Goal: Information Seeking & Learning: Compare options

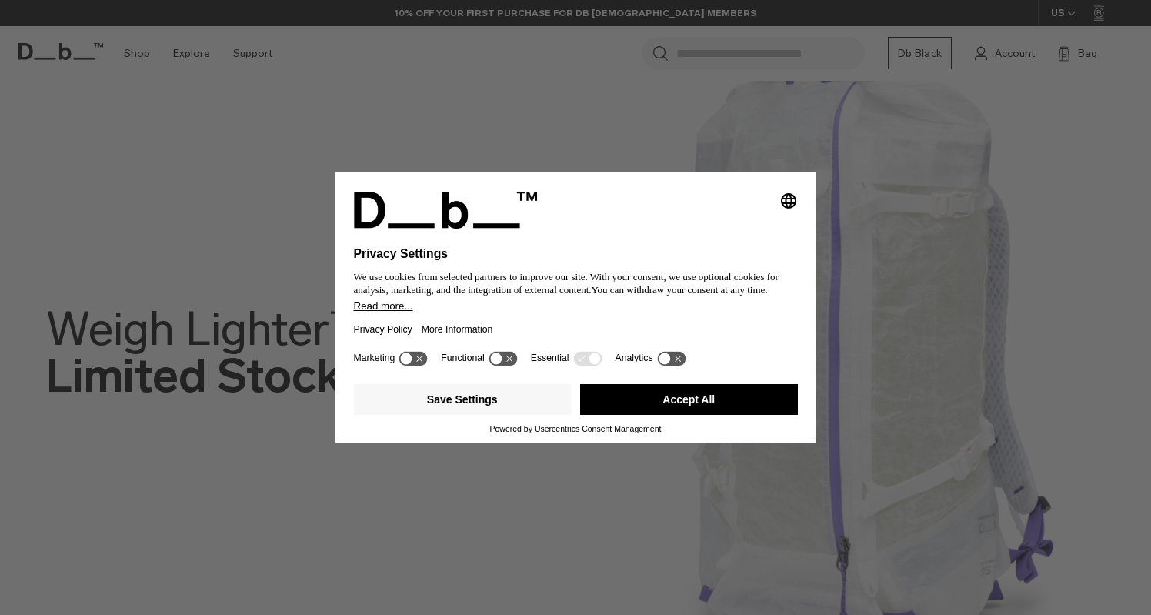
click at [627, 407] on button "Accept All" at bounding box center [689, 399] width 218 height 31
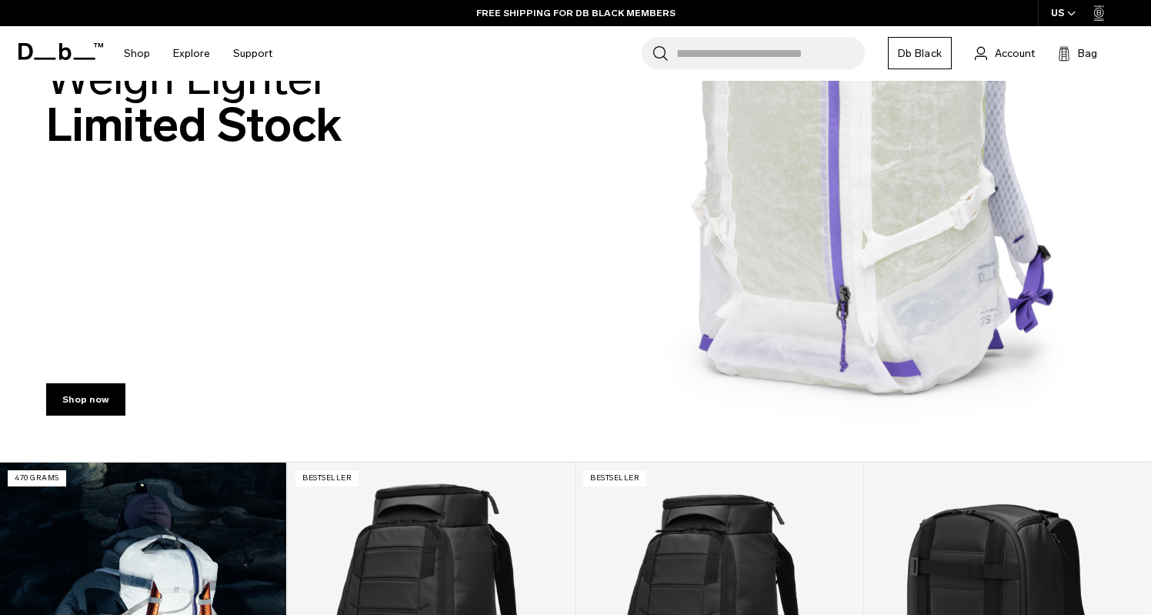
scroll to position [223, 0]
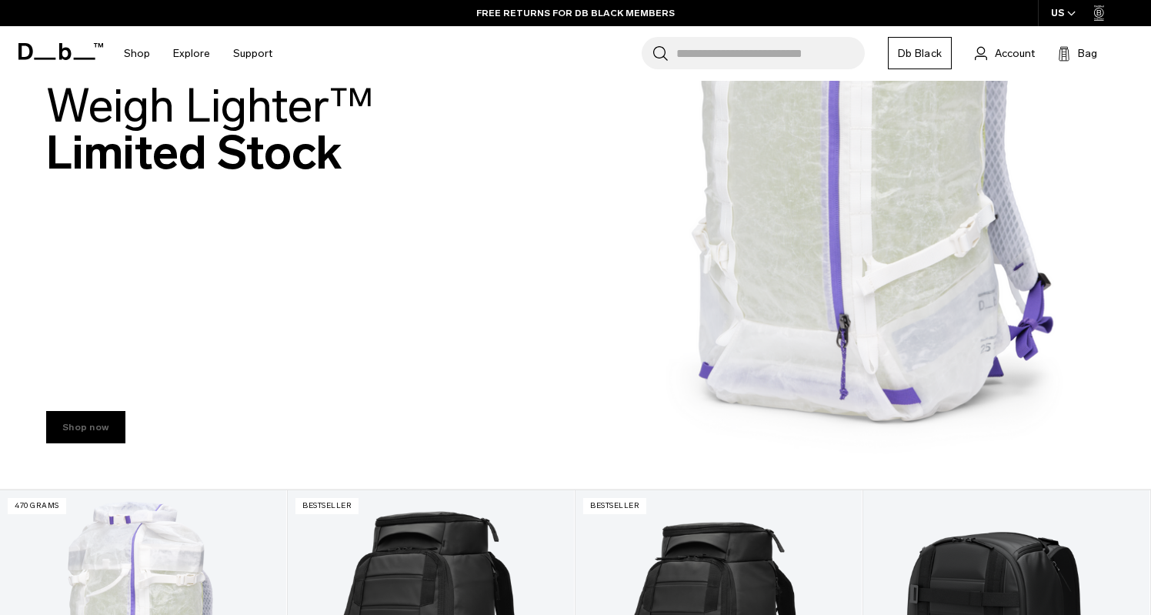
click at [102, 431] on link "Shop now" at bounding box center [85, 427] width 79 height 32
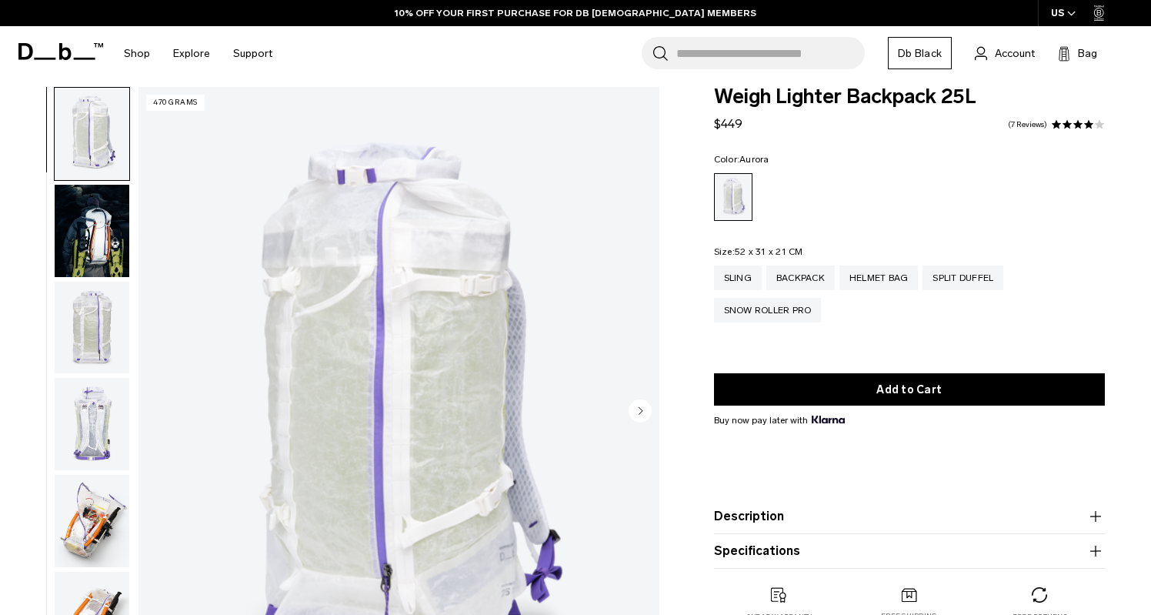
scroll to position [21, 0]
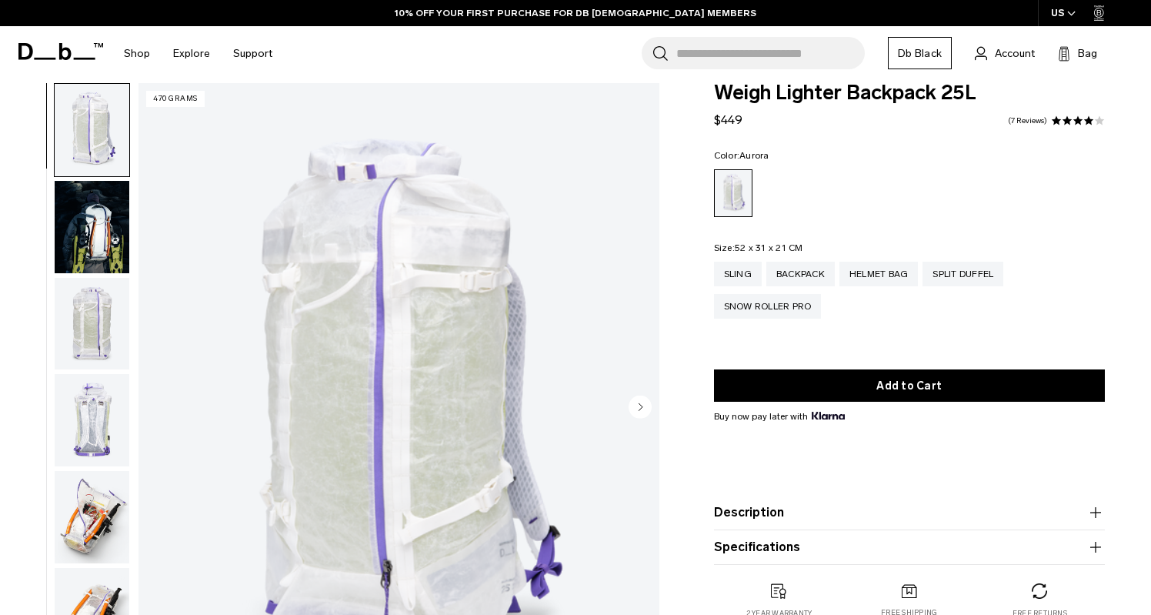
click at [85, 499] on img "button" at bounding box center [92, 517] width 75 height 92
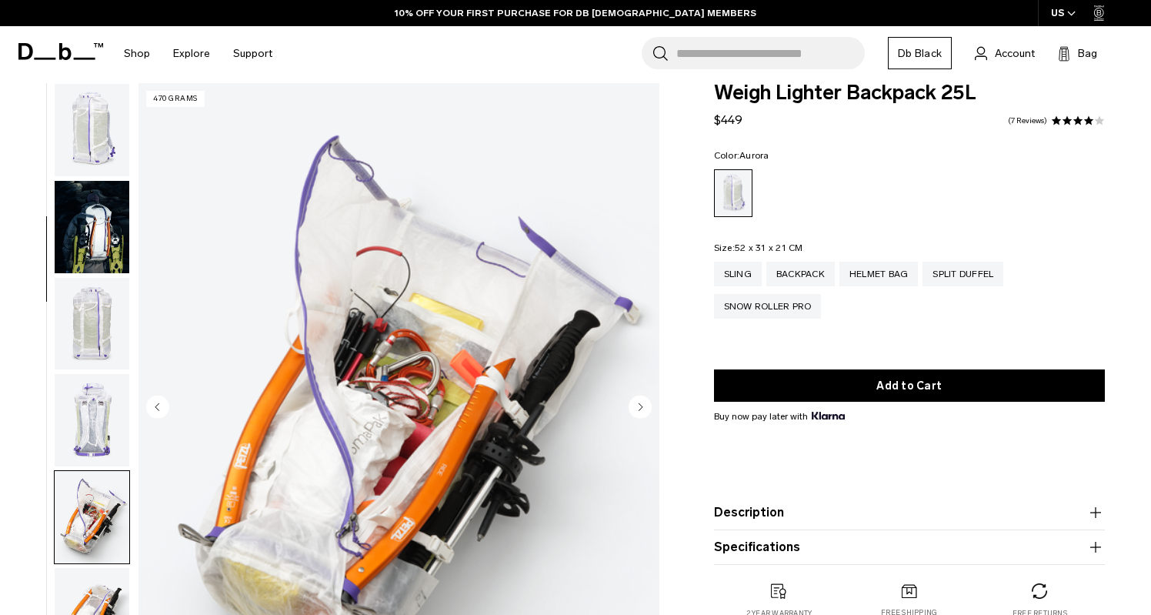
scroll to position [390, 0]
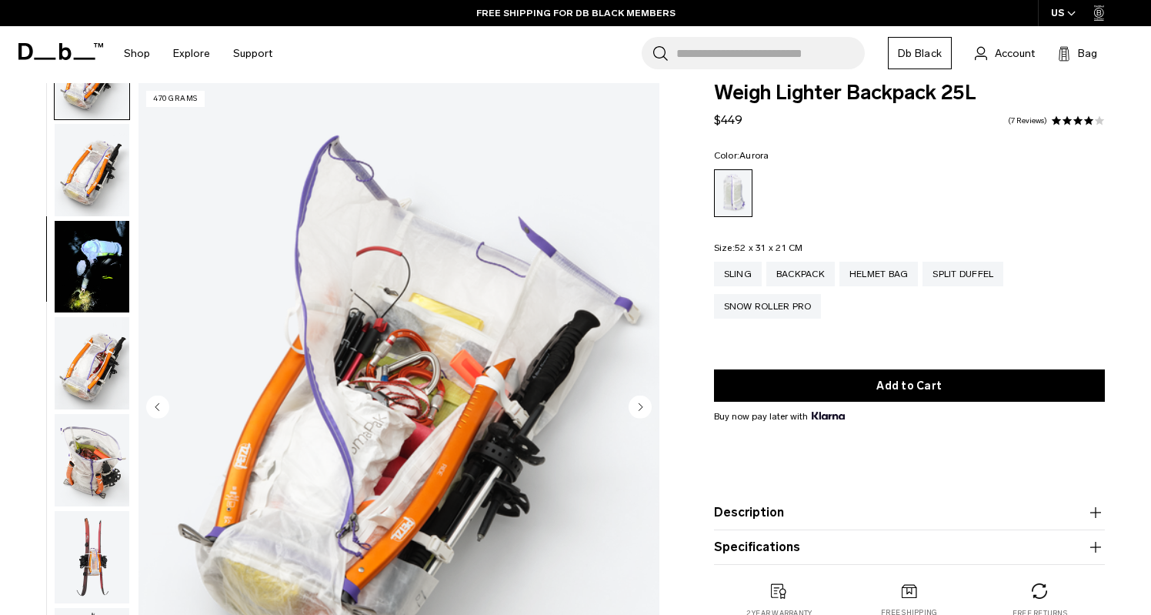
click at [89, 393] on img "button" at bounding box center [92, 363] width 75 height 92
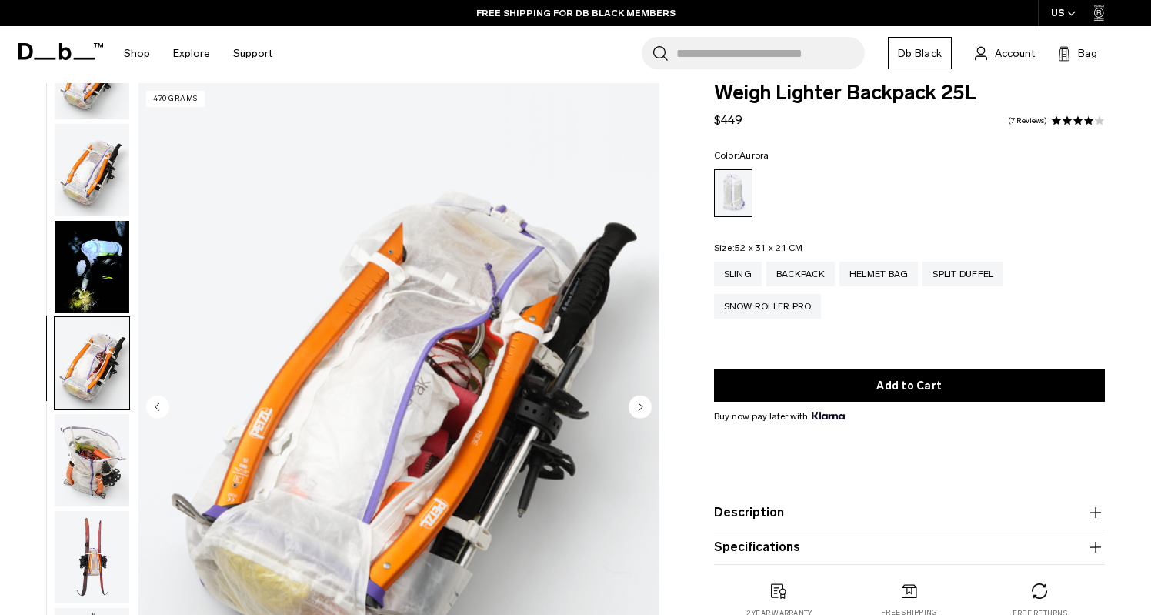
scroll to position [683, 0]
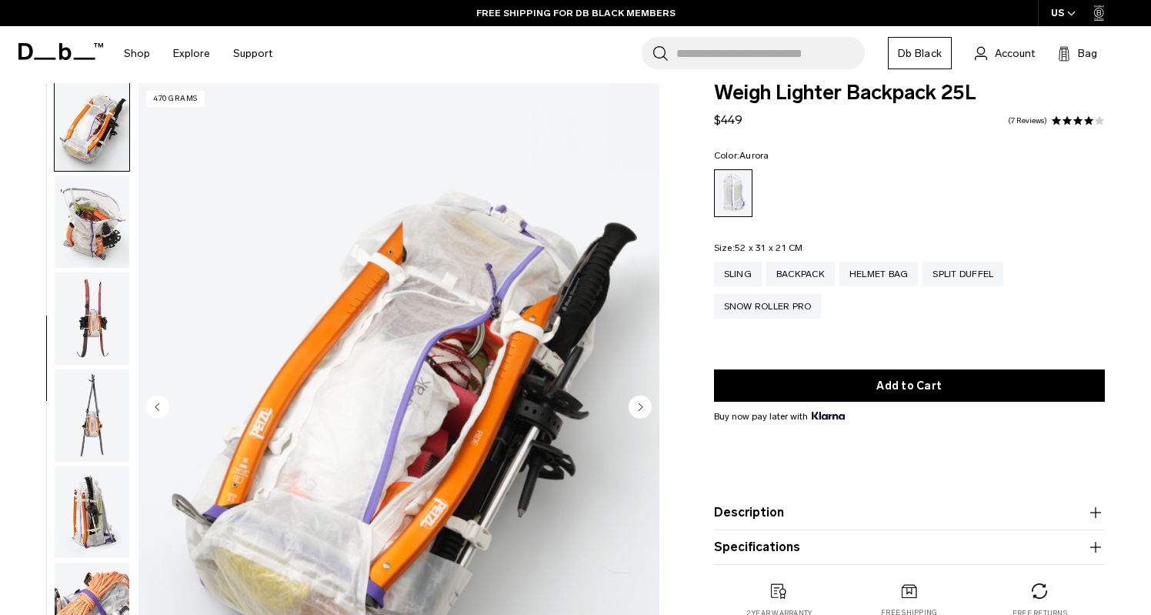
click at [97, 331] on img "button" at bounding box center [92, 318] width 75 height 92
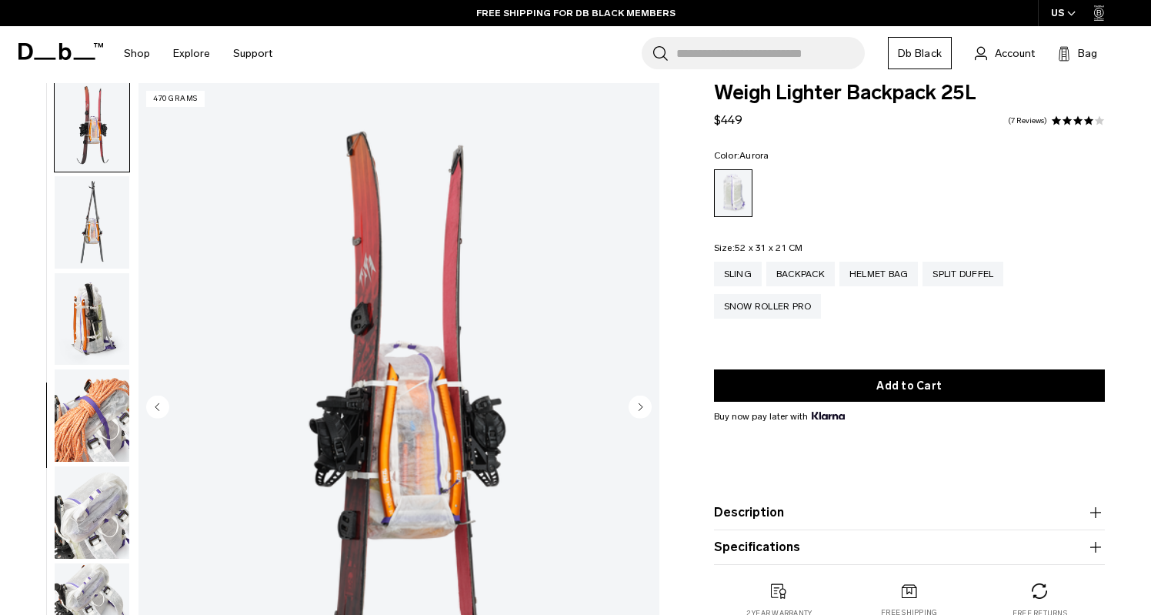
scroll to position [877, 0]
click at [106, 395] on img "button" at bounding box center [92, 414] width 75 height 92
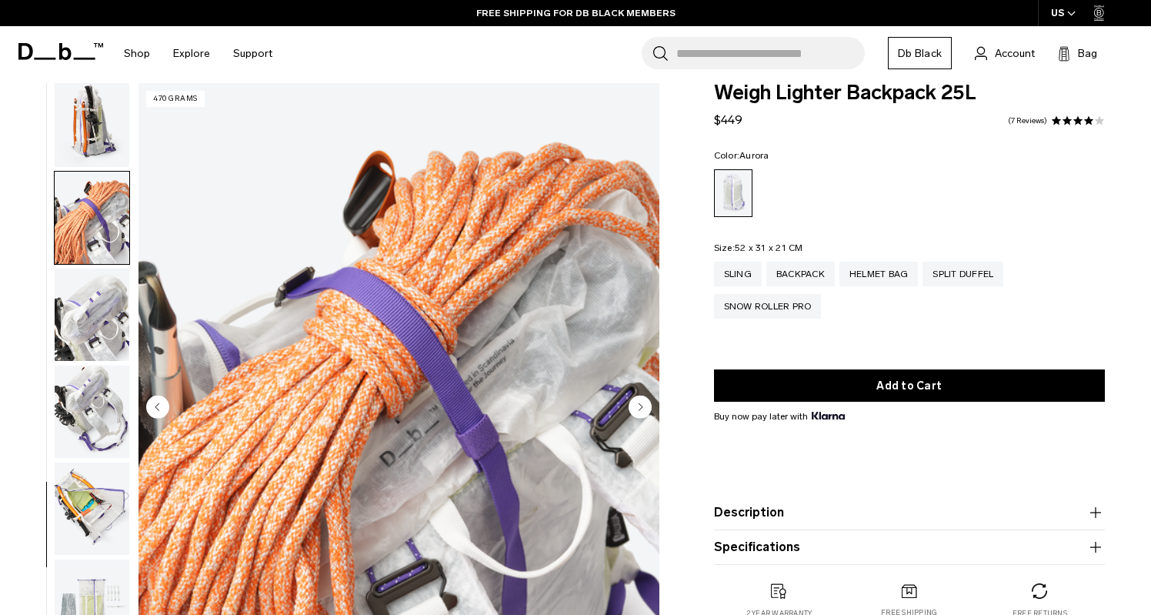
scroll to position [1102, 0]
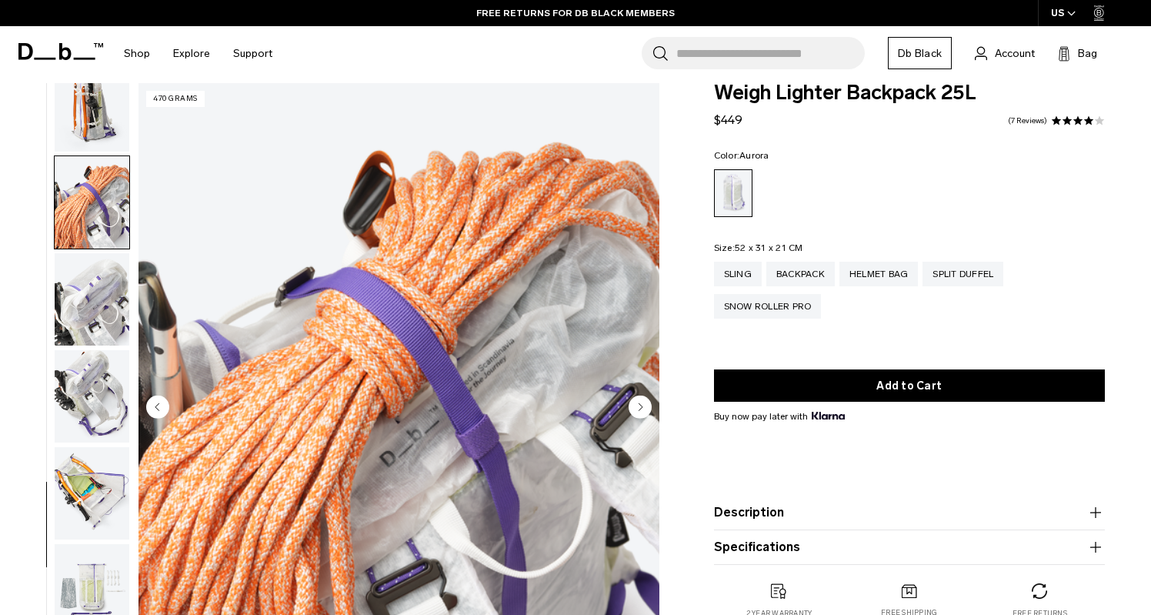
click at [109, 312] on img "button" at bounding box center [92, 299] width 75 height 92
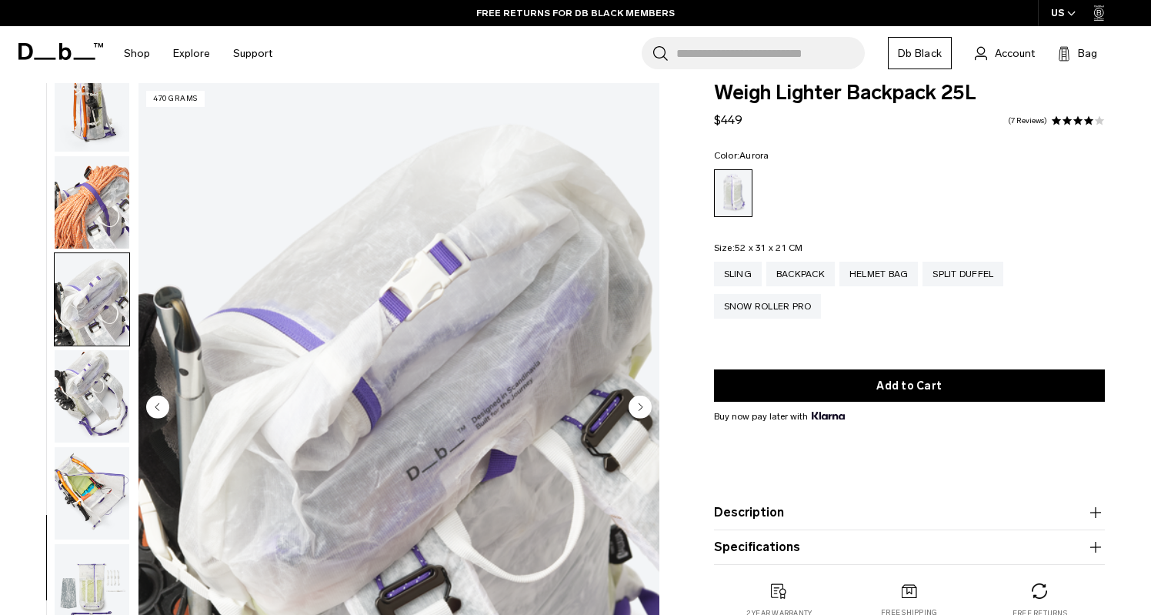
click at [105, 378] on img "button" at bounding box center [92, 396] width 75 height 92
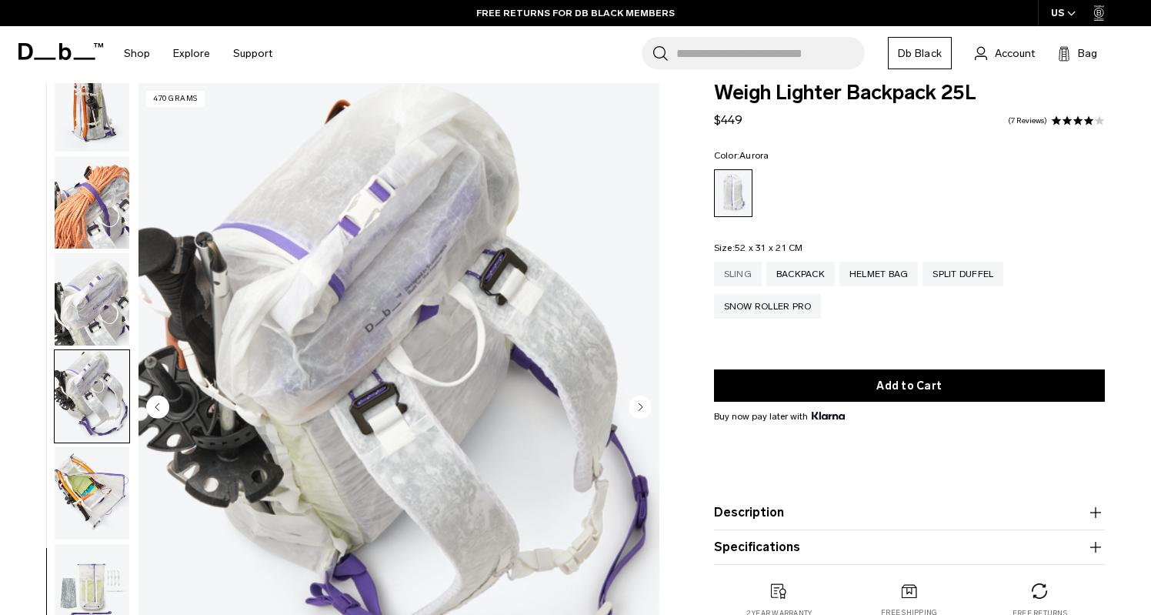
click at [743, 273] on div "Sling" at bounding box center [738, 274] width 48 height 25
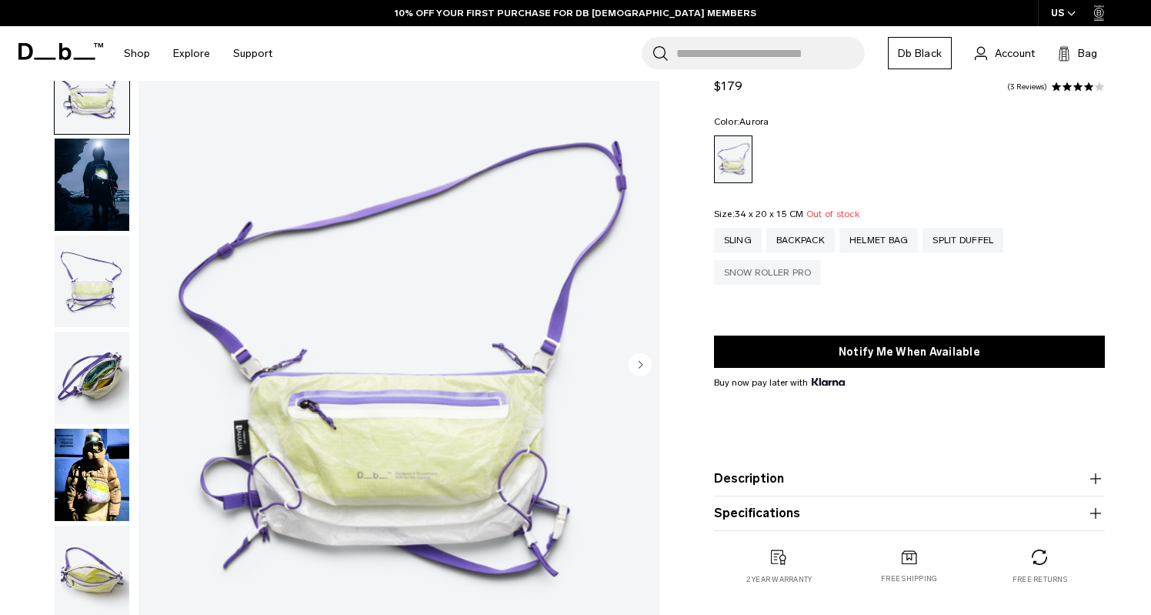
scroll to position [64, 0]
click at [113, 359] on img "button" at bounding box center [92, 377] width 75 height 92
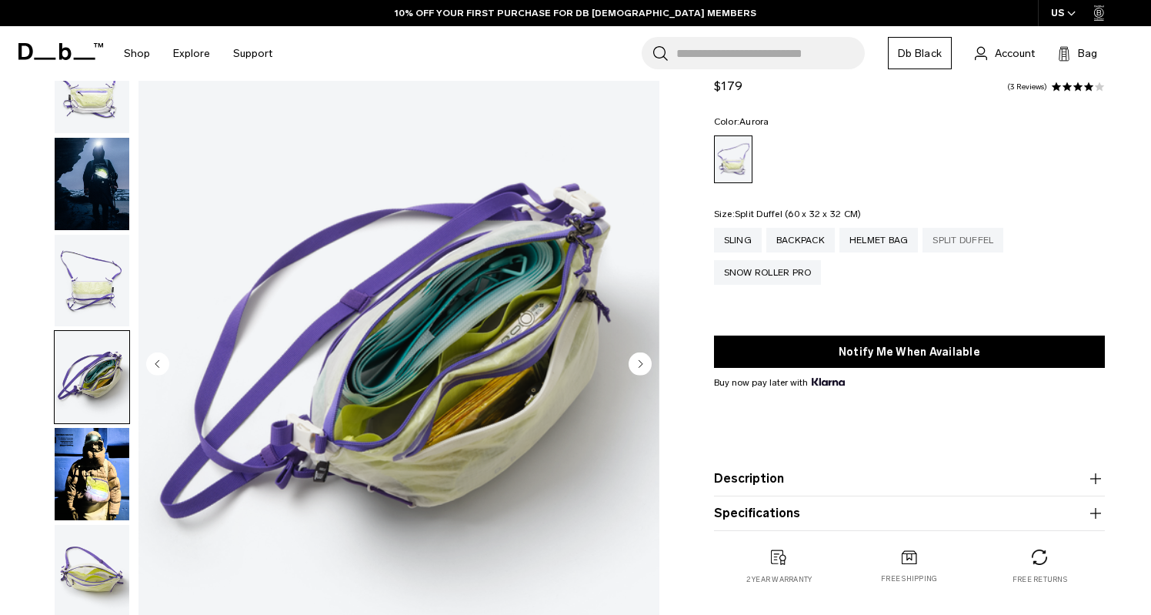
click at [956, 242] on div "Split Duffel" at bounding box center [963, 240] width 81 height 25
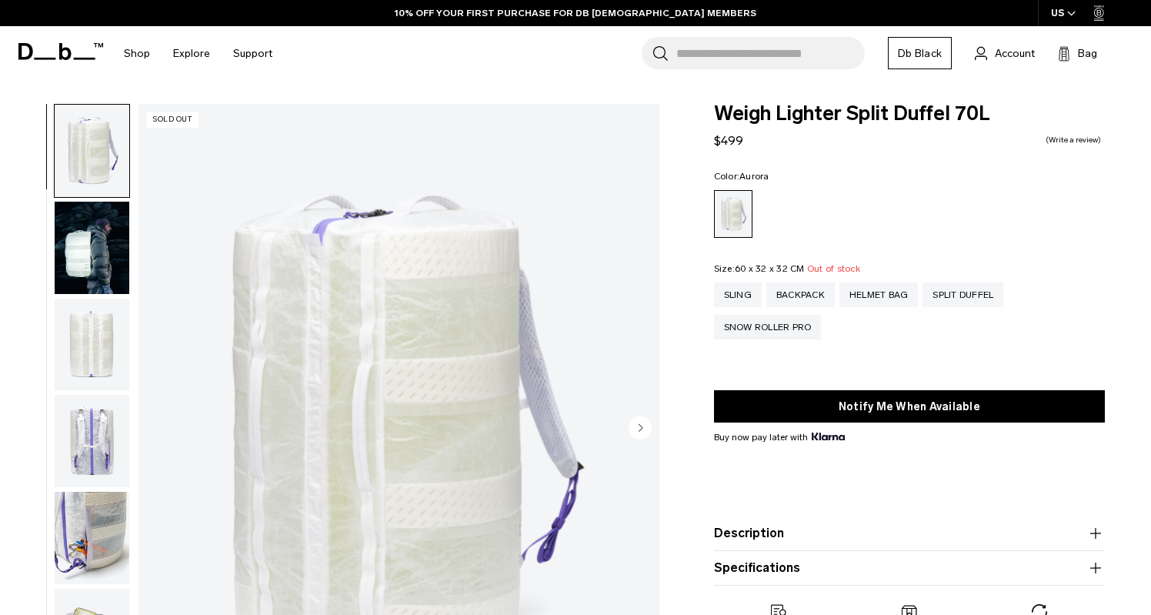
click at [85, 266] on img "button" at bounding box center [92, 248] width 75 height 92
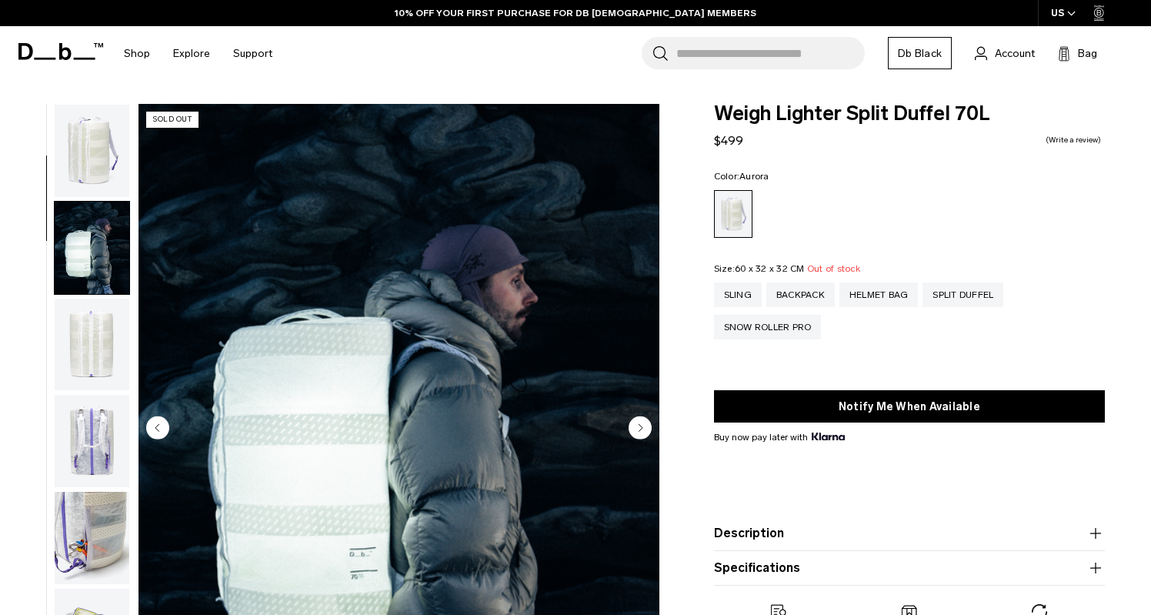
scroll to position [98, 0]
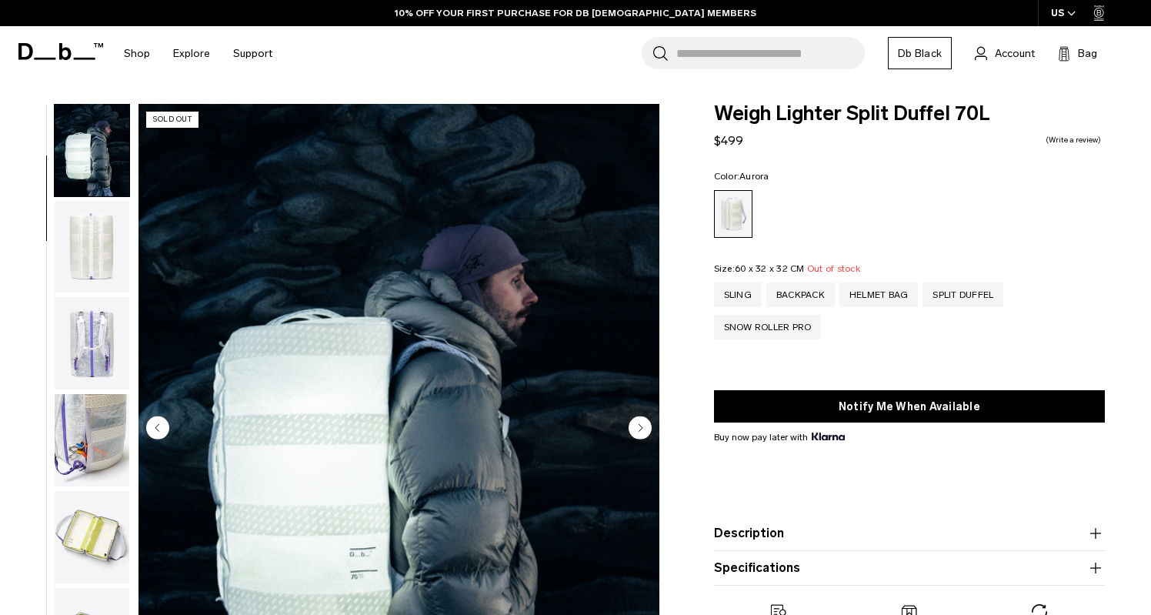
click at [90, 262] on img "button" at bounding box center [92, 247] width 75 height 92
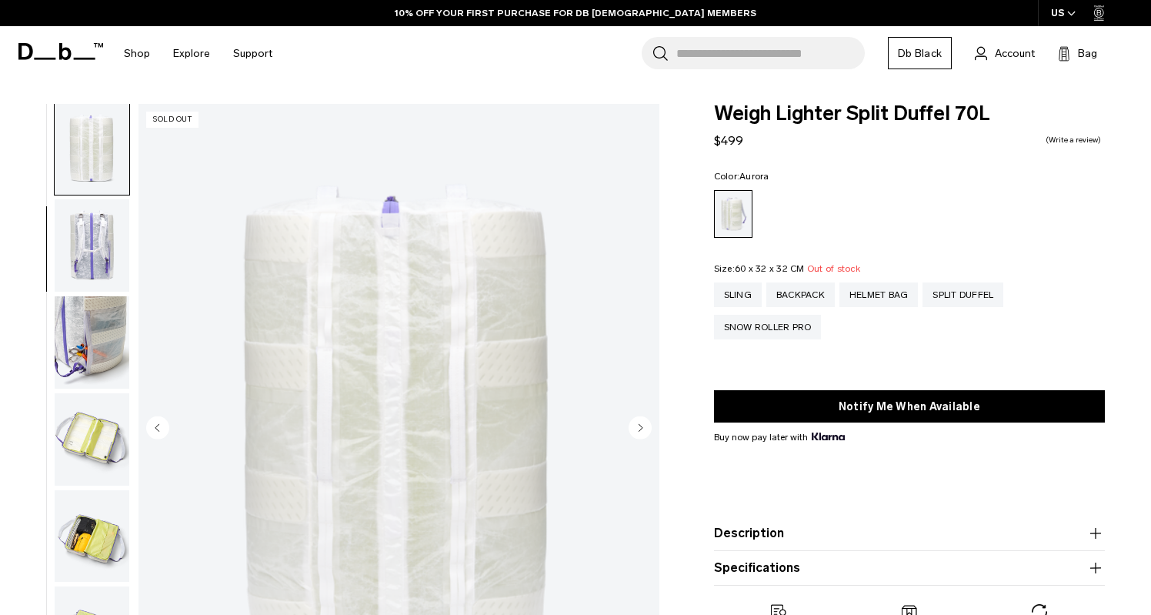
click at [89, 278] on img "button" at bounding box center [92, 245] width 75 height 92
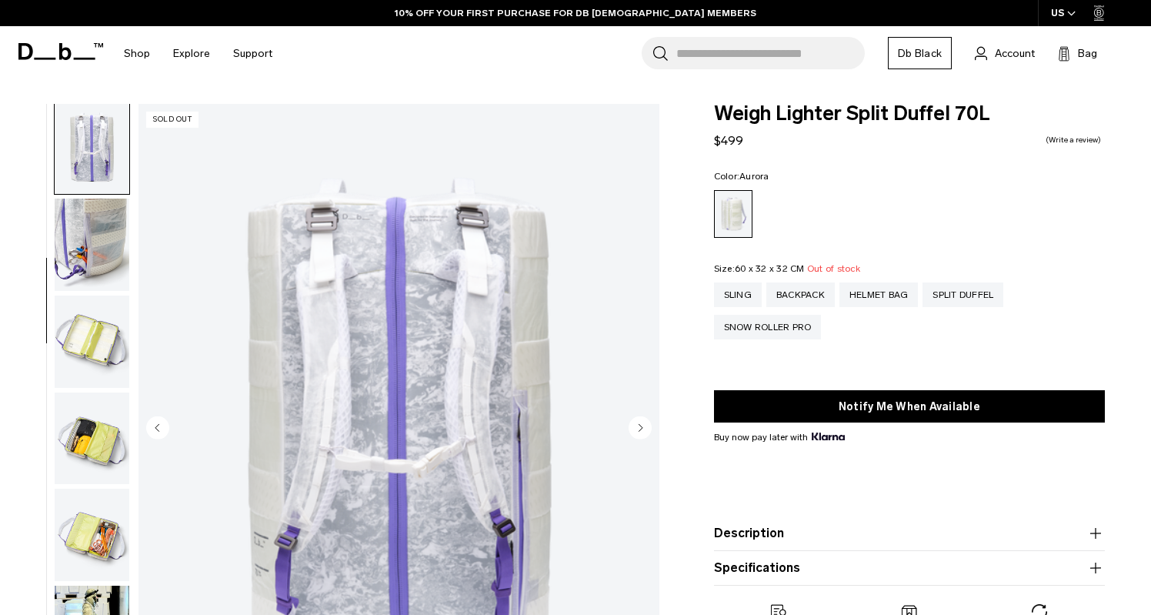
click at [94, 258] on img "button" at bounding box center [92, 245] width 75 height 92
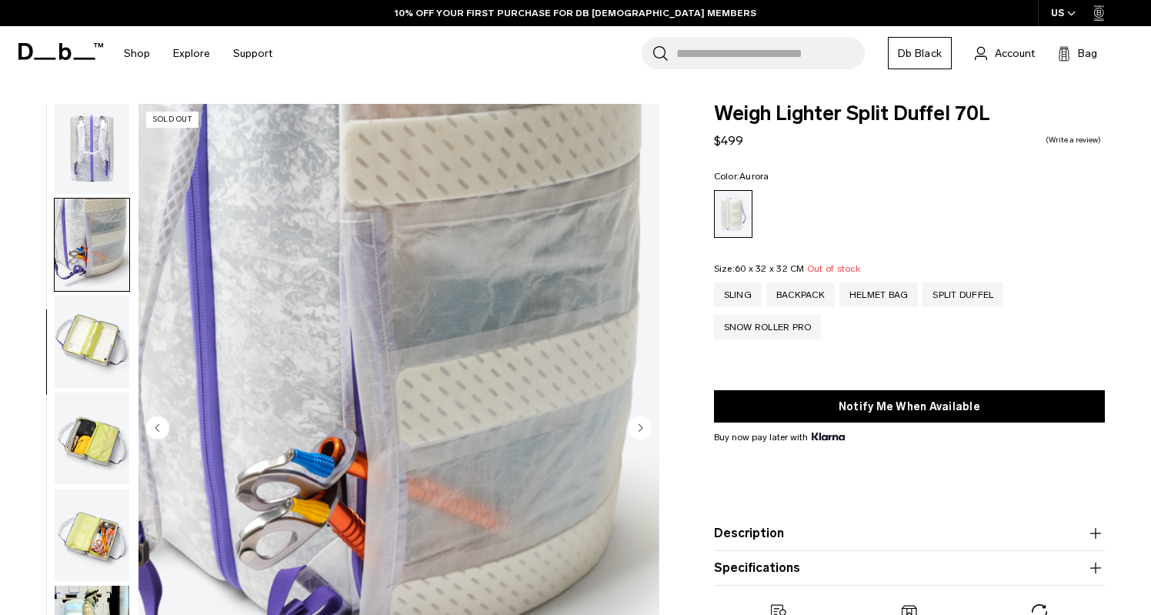
scroll to position [391, 0]
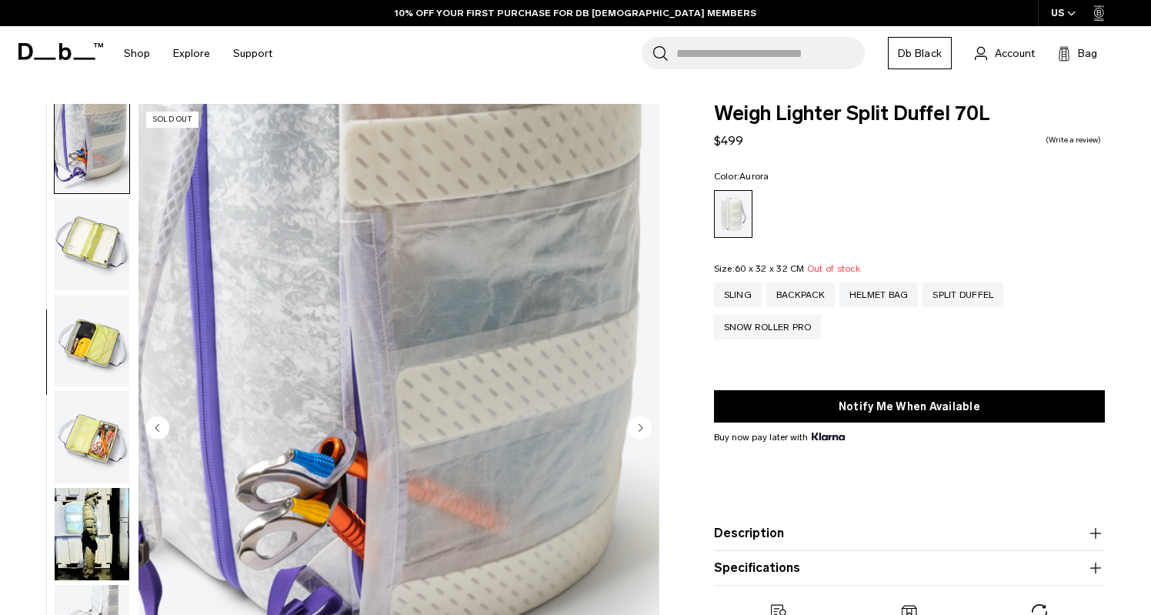
click at [98, 270] on img "button" at bounding box center [92, 244] width 75 height 92
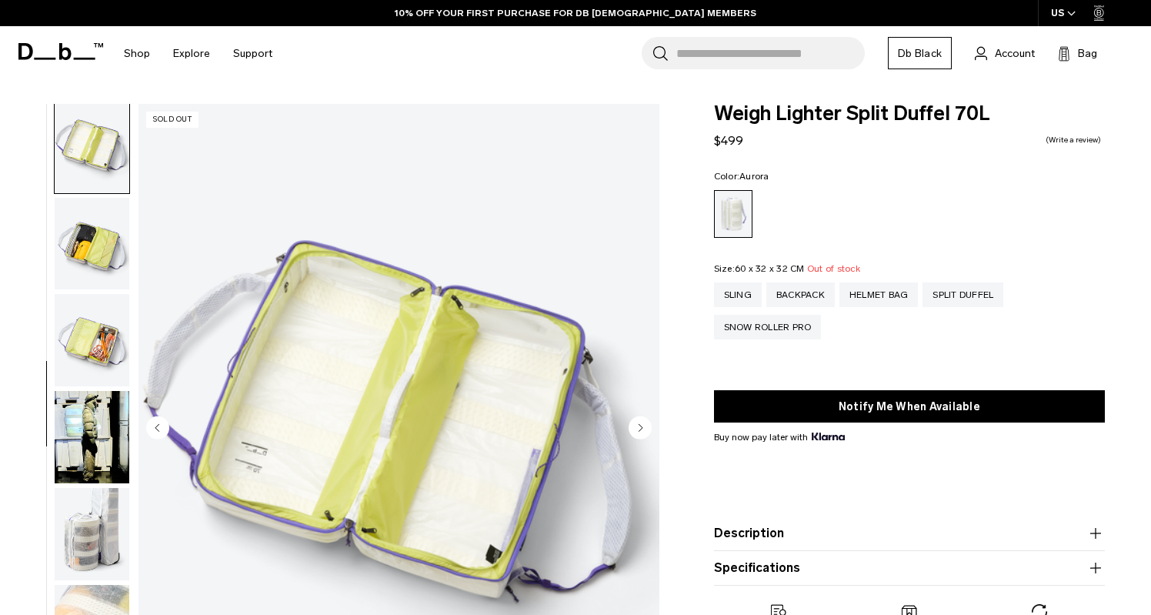
scroll to position [489, 0]
click at [102, 256] on img "button" at bounding box center [92, 242] width 75 height 92
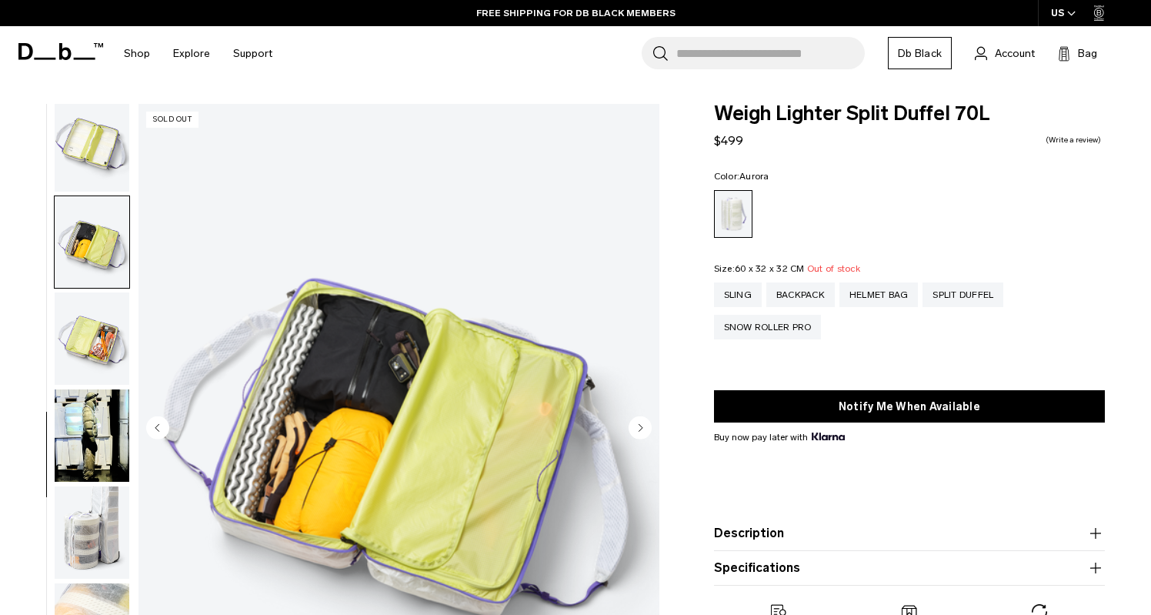
scroll to position [521, 0]
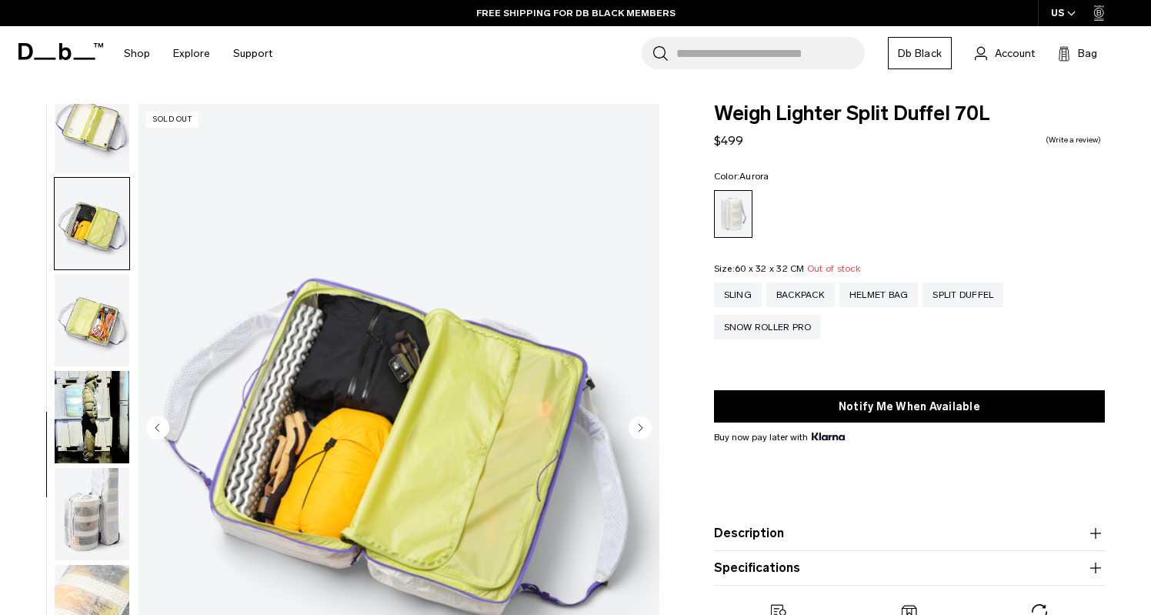
click at [105, 292] on img "button" at bounding box center [92, 320] width 75 height 92
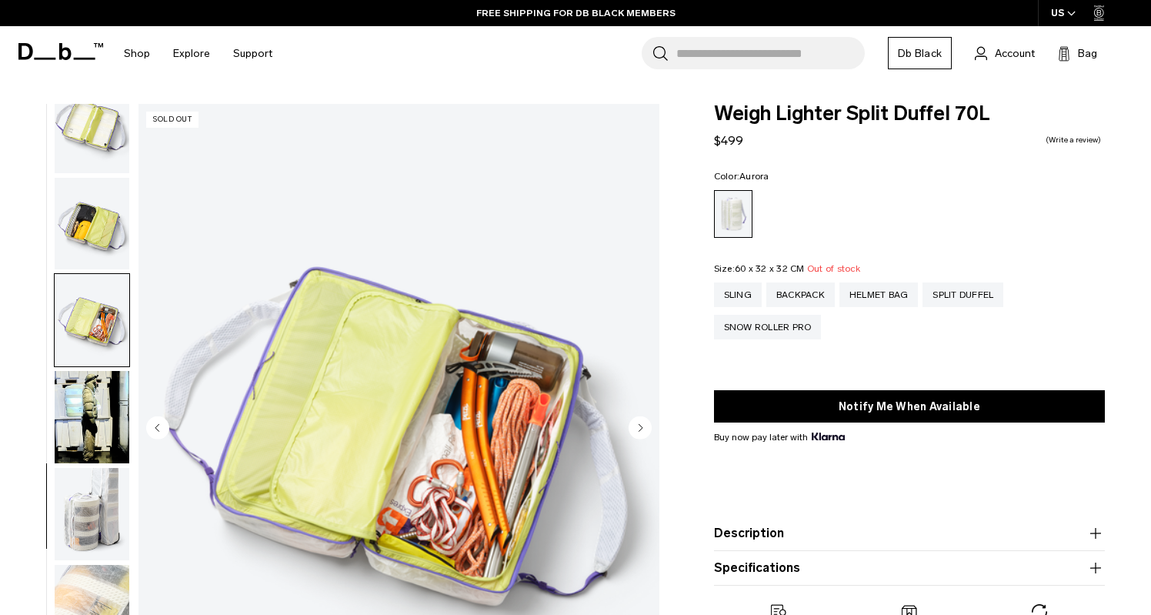
click at [101, 372] on img "button" at bounding box center [92, 417] width 75 height 92
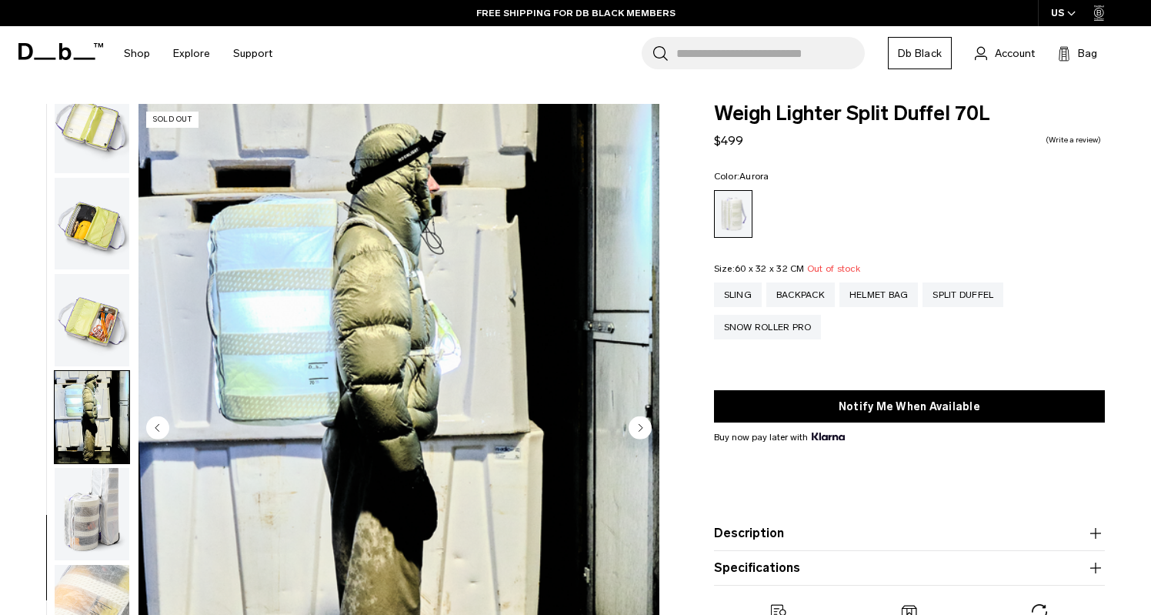
click at [106, 316] on img "button" at bounding box center [92, 320] width 75 height 92
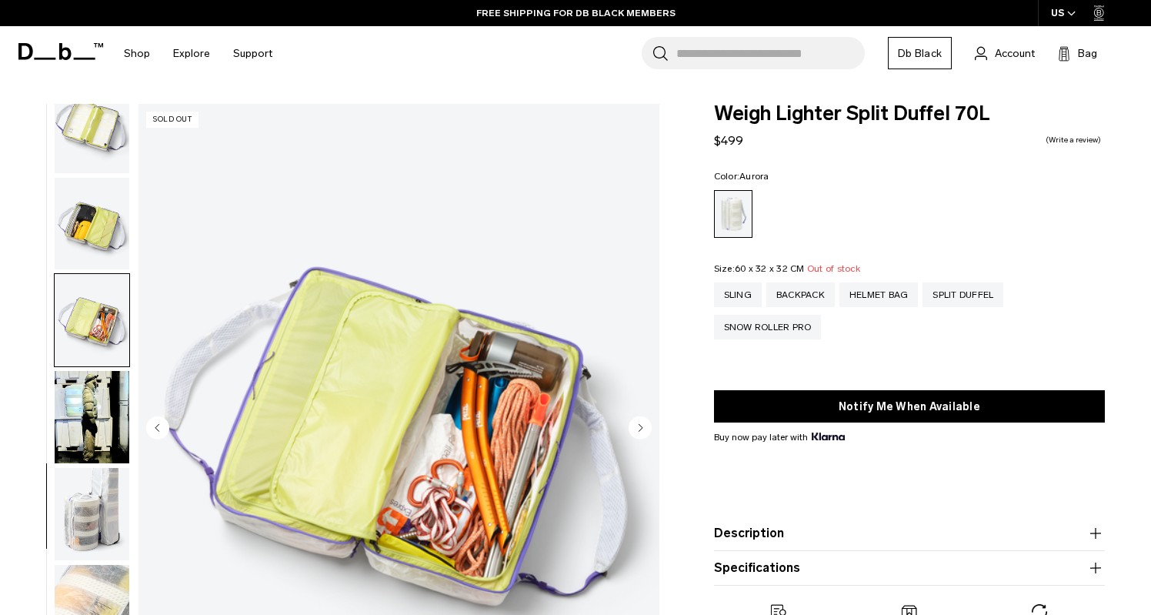
click at [107, 239] on img "button" at bounding box center [92, 224] width 75 height 92
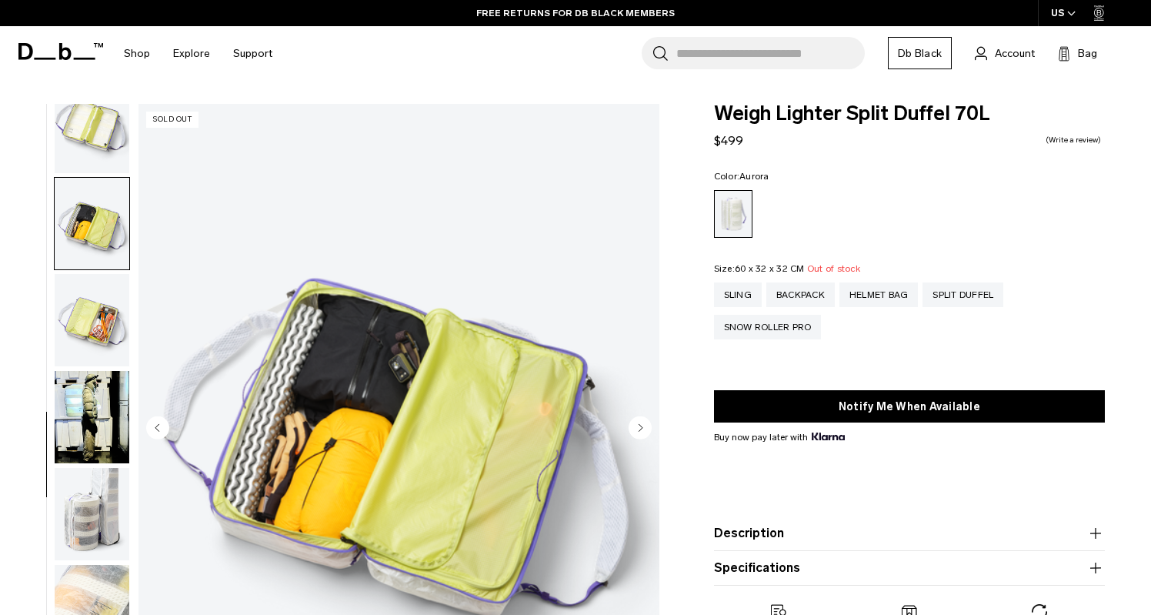
click at [105, 185] on img "button" at bounding box center [92, 224] width 75 height 92
click at [105, 149] on img "button" at bounding box center [92, 127] width 75 height 92
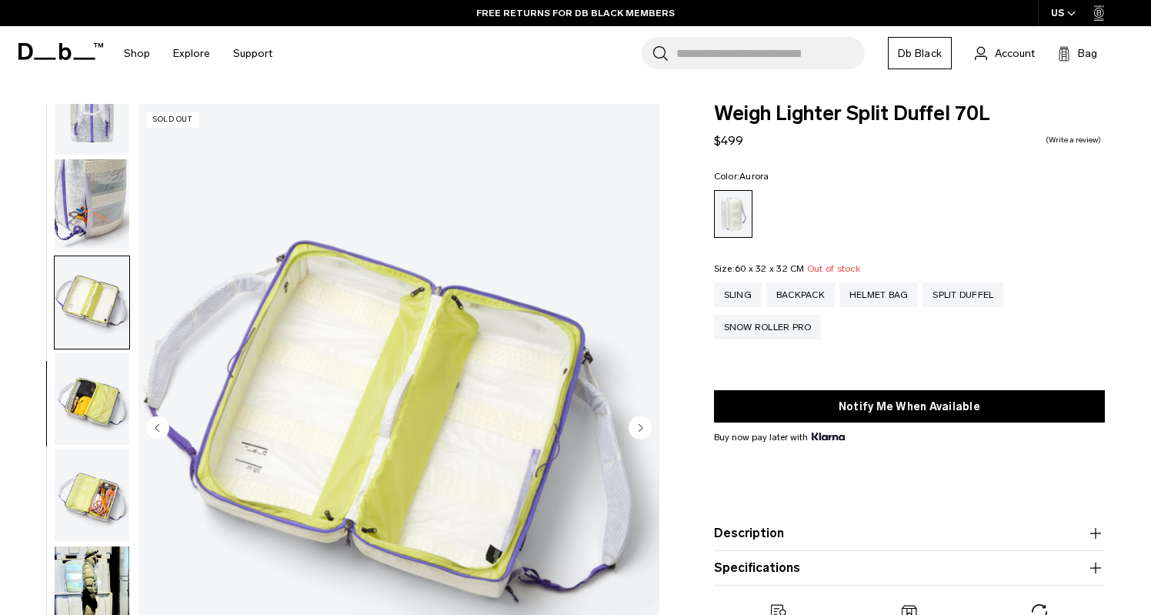
scroll to position [315, 0]
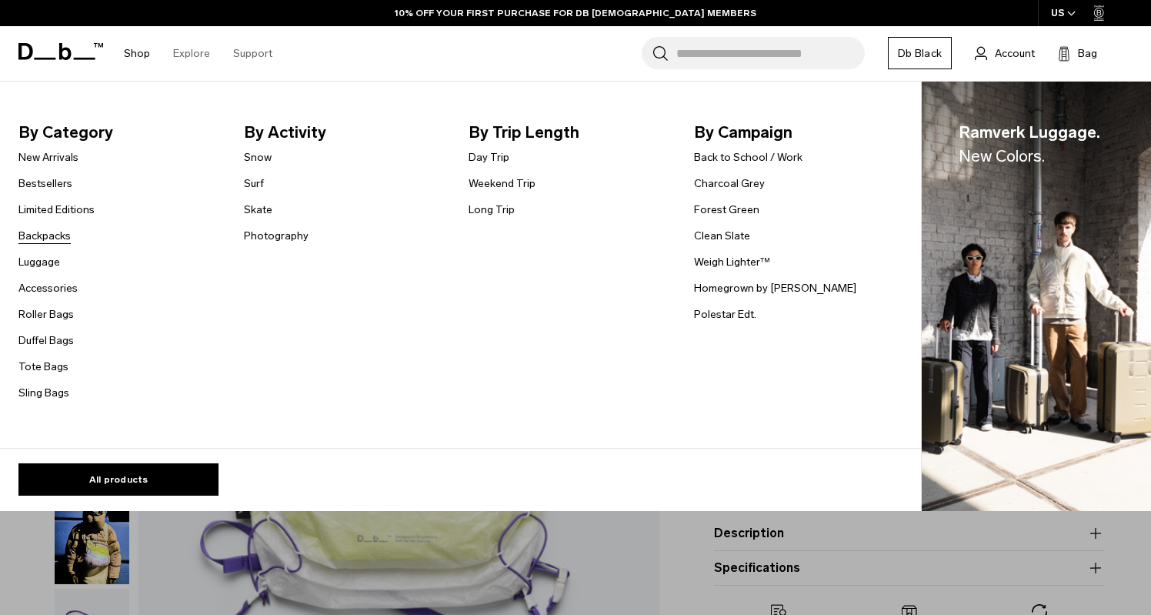
click at [49, 237] on link "Backpacks" at bounding box center [44, 236] width 52 height 16
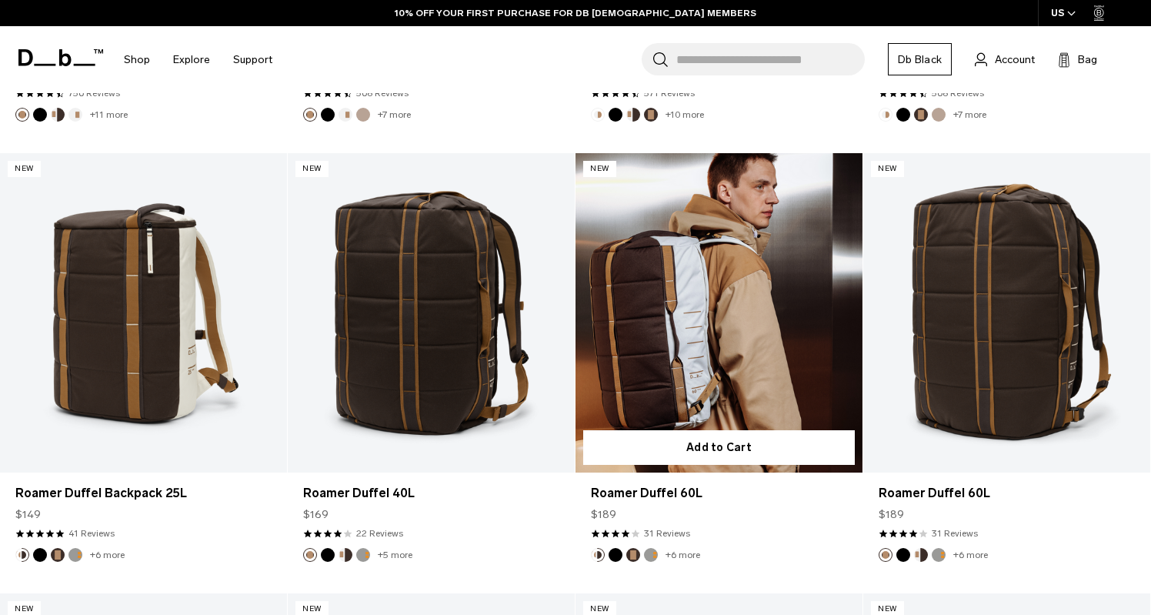
scroll to position [1137, 0]
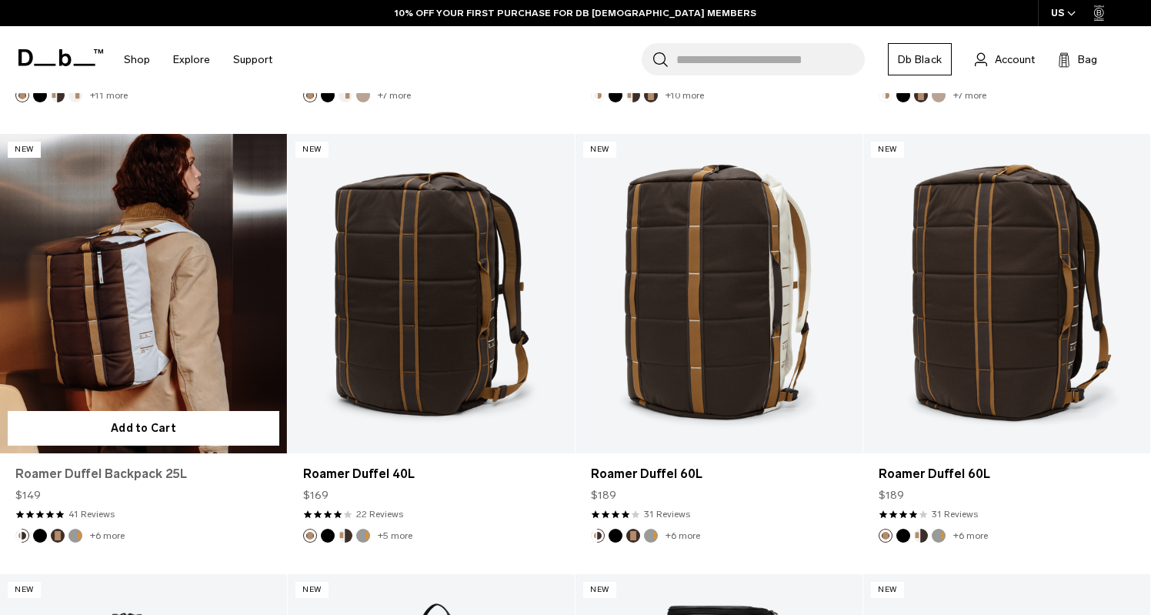
click at [151, 473] on link "Roamer Duffel Backpack 25L" at bounding box center [143, 474] width 256 height 18
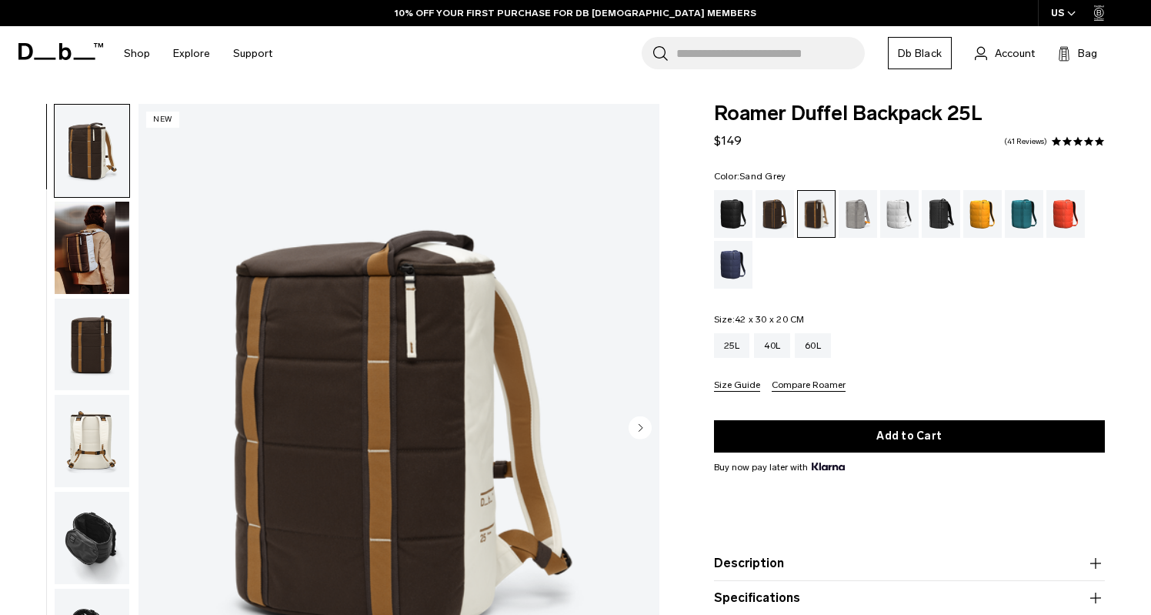
click at [863, 217] on div "Sand Grey" at bounding box center [858, 214] width 39 height 48
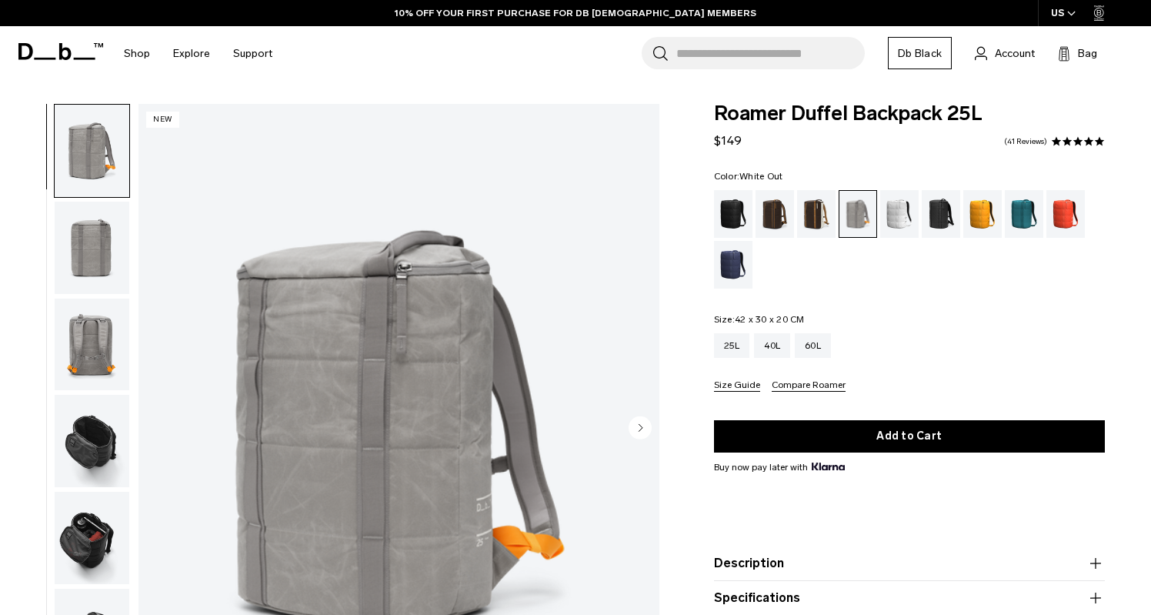
click at [900, 221] on div "White Out" at bounding box center [899, 214] width 39 height 48
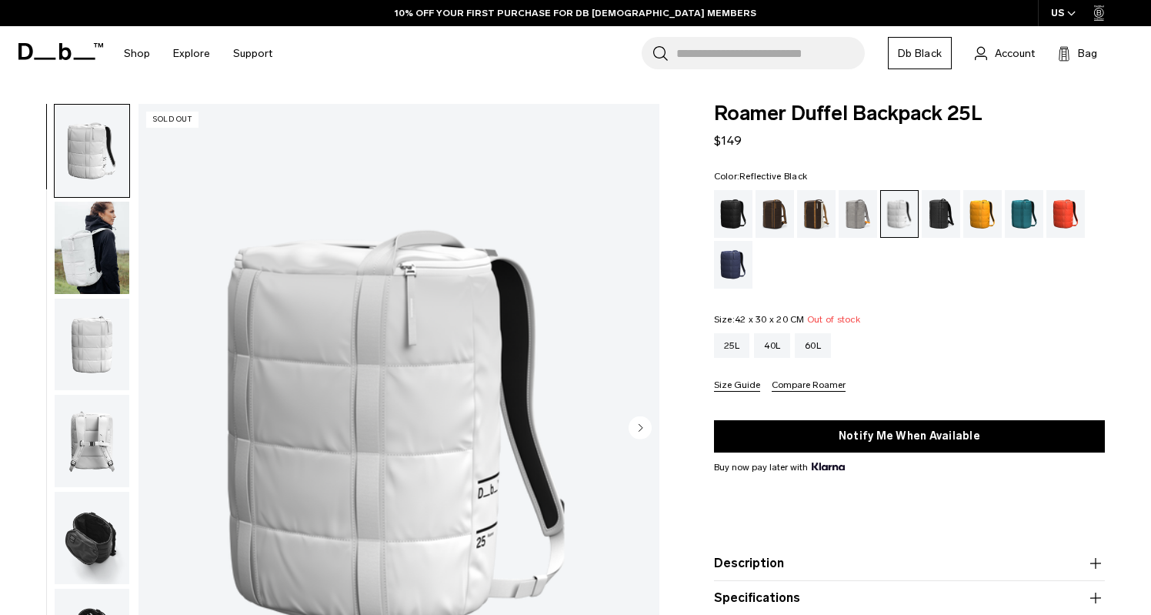
click at [939, 217] on div "Reflective Black" at bounding box center [941, 214] width 39 height 48
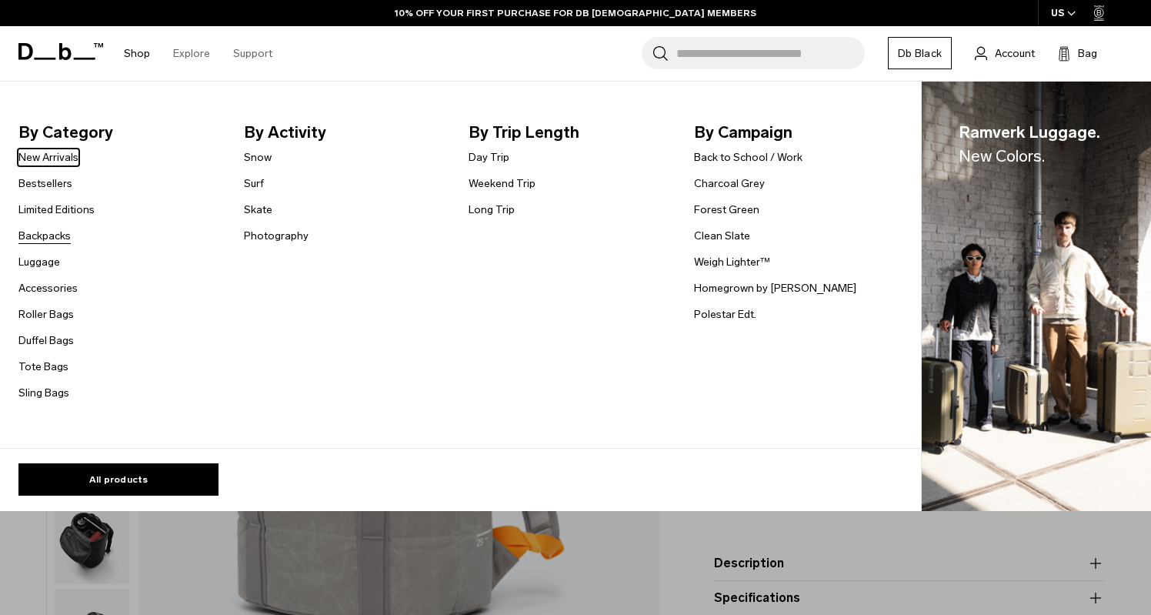
click at [58, 235] on link "Backpacks" at bounding box center [44, 236] width 52 height 16
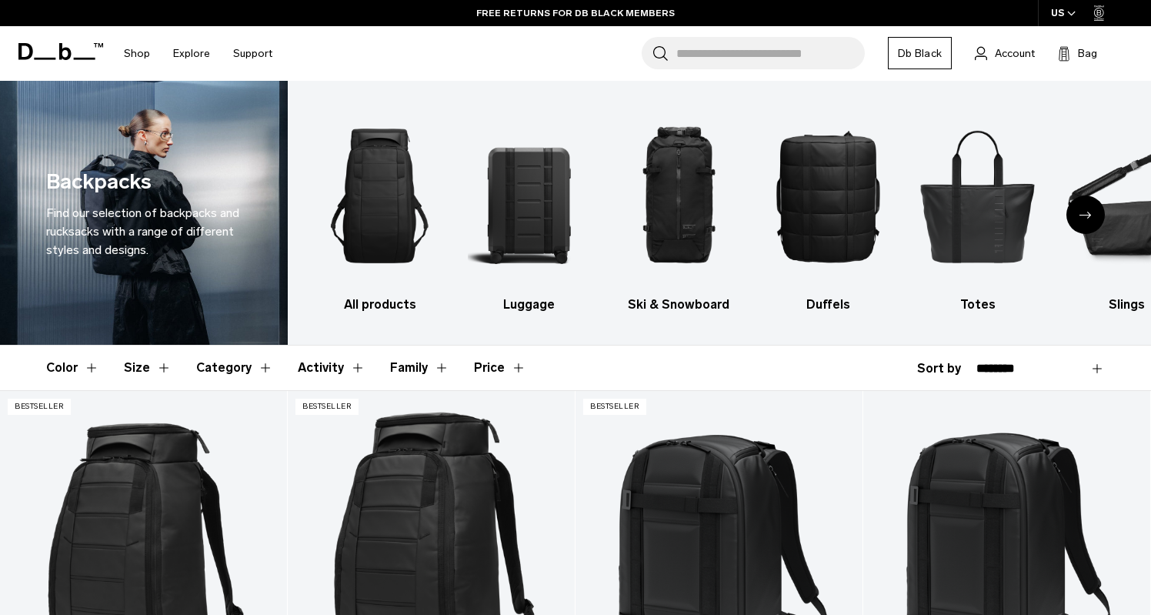
click at [142, 365] on button "Size" at bounding box center [148, 368] width 48 height 45
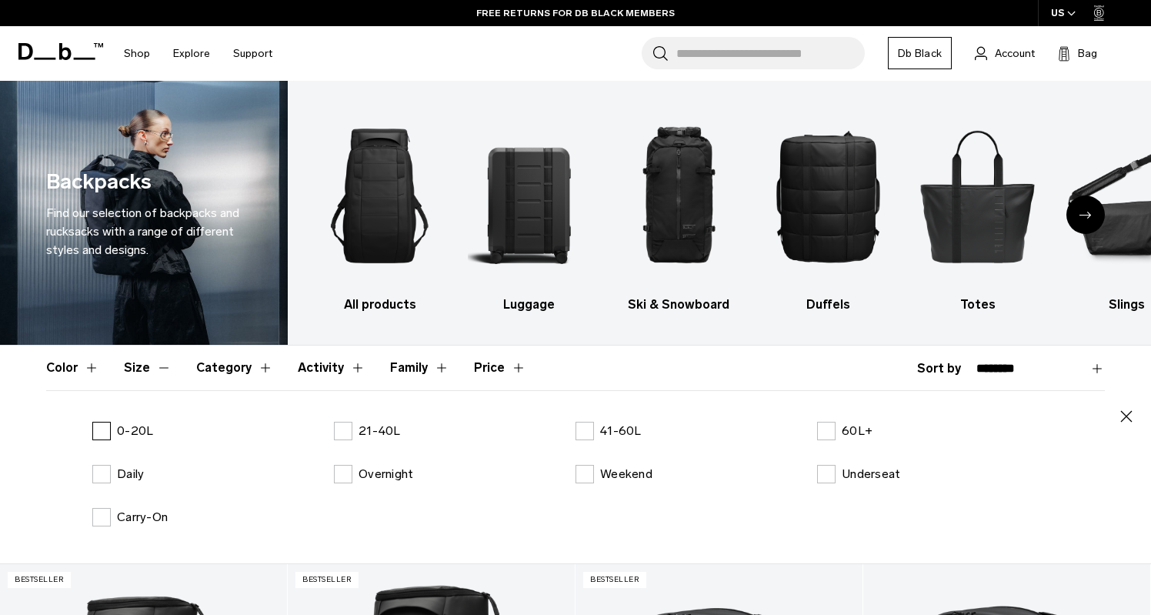
click at [105, 430] on label "0-20L" at bounding box center [122, 431] width 61 height 18
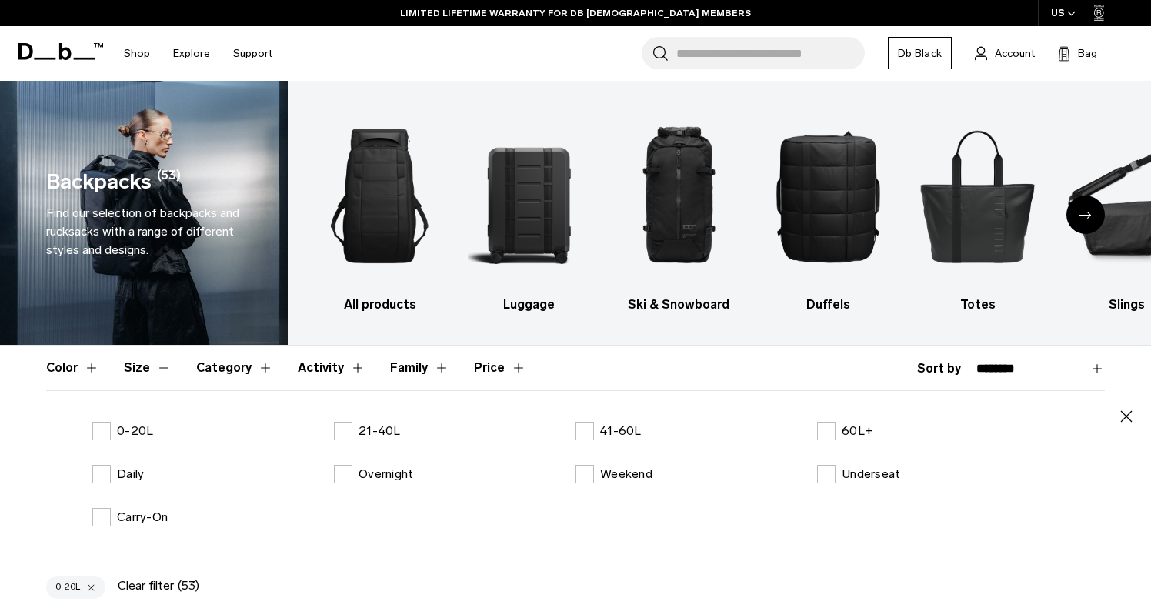
click at [159, 366] on button "Size" at bounding box center [148, 368] width 48 height 45
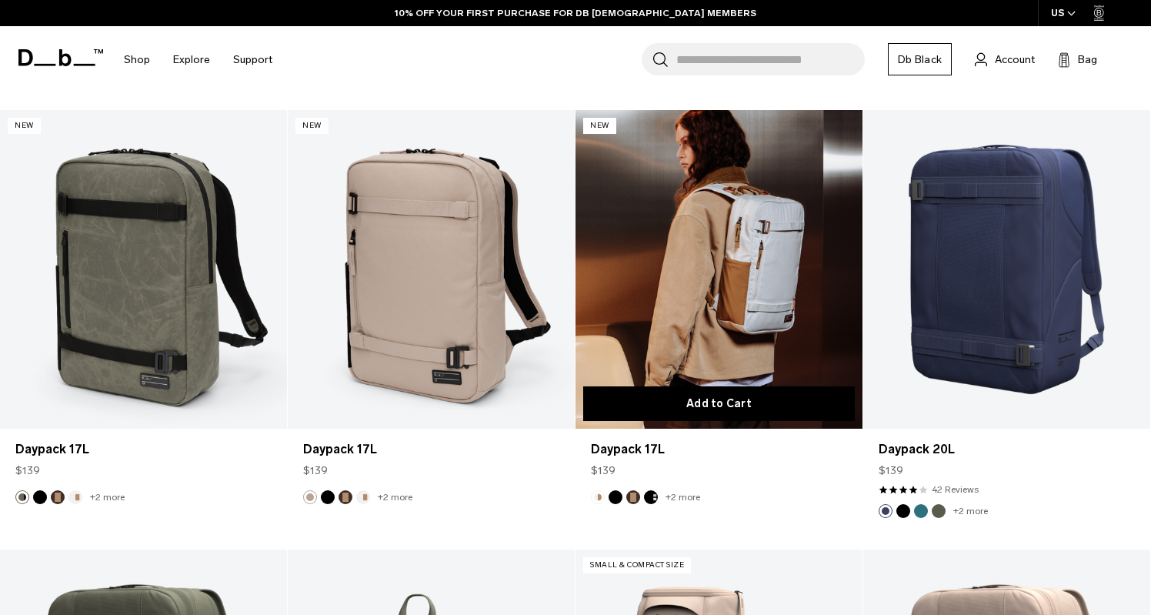
scroll to position [780, 0]
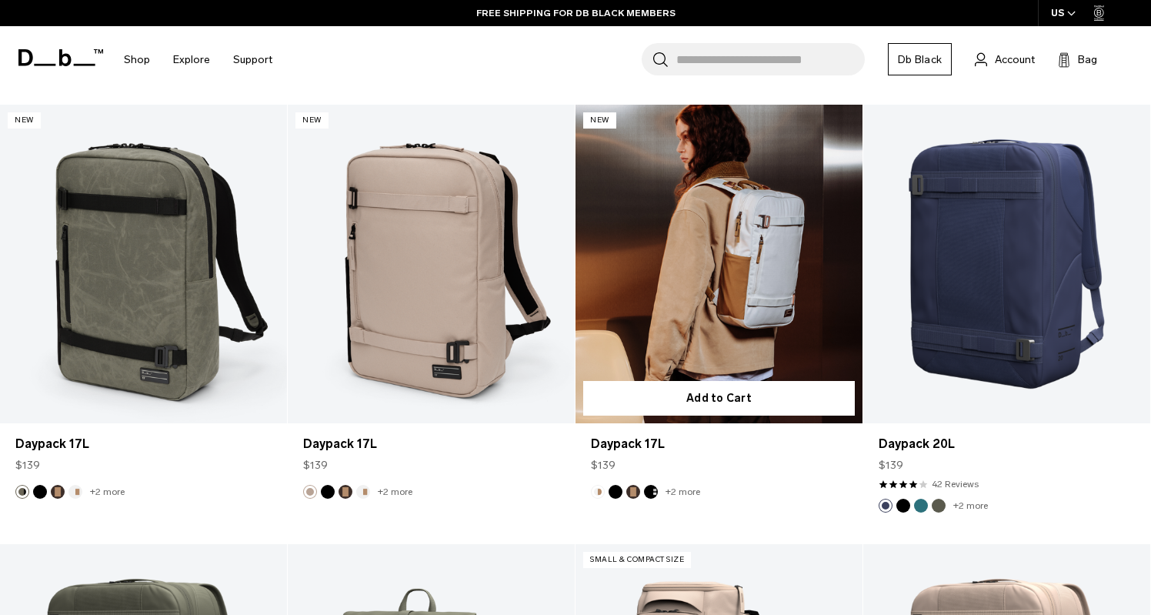
click at [743, 312] on link "Daypack 17L" at bounding box center [719, 264] width 287 height 319
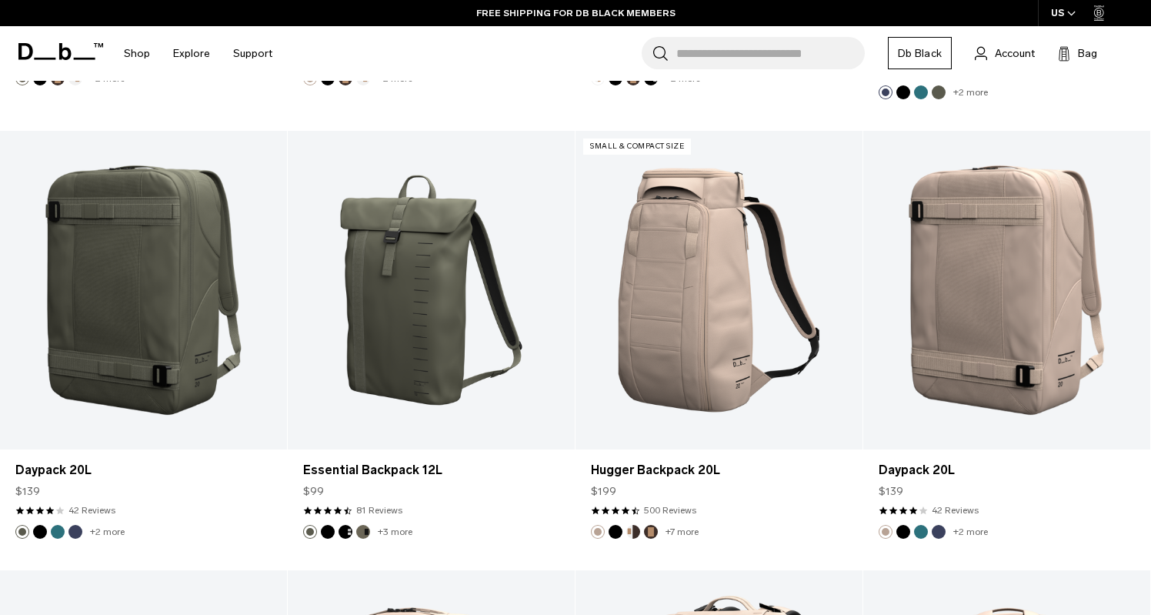
scroll to position [1219, 0]
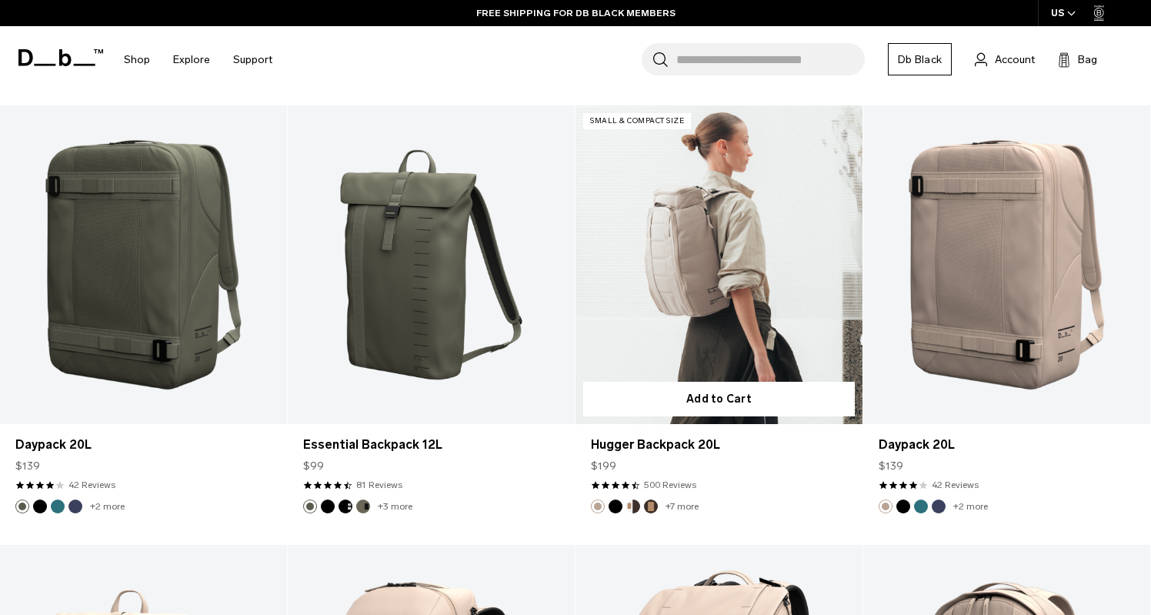
click at [783, 339] on link "Hugger Backpack 20L" at bounding box center [719, 264] width 287 height 319
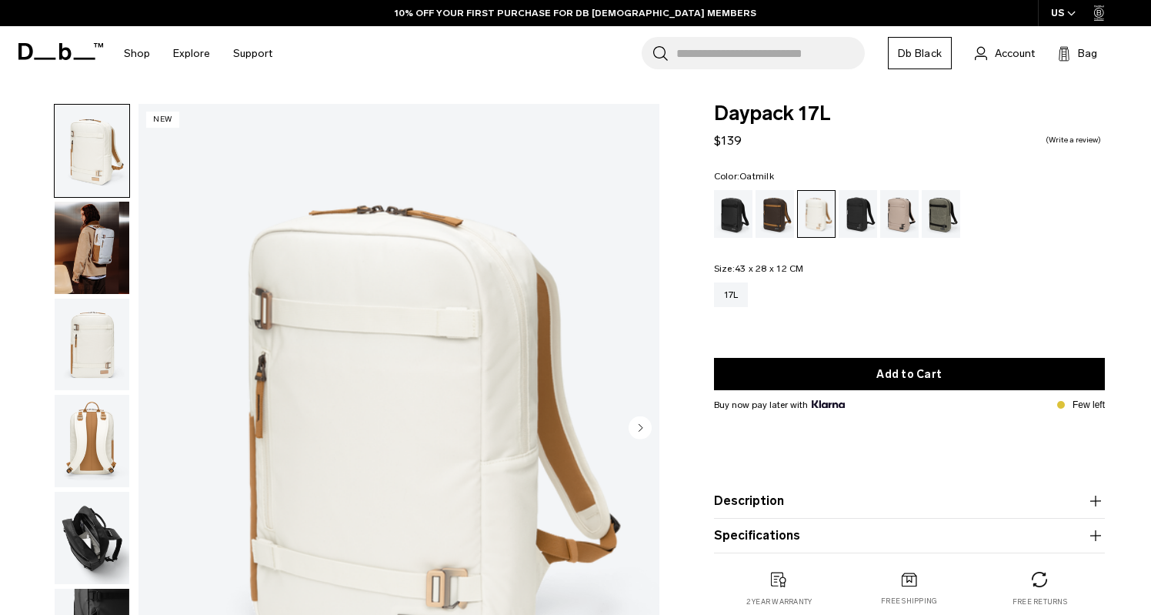
scroll to position [70, 0]
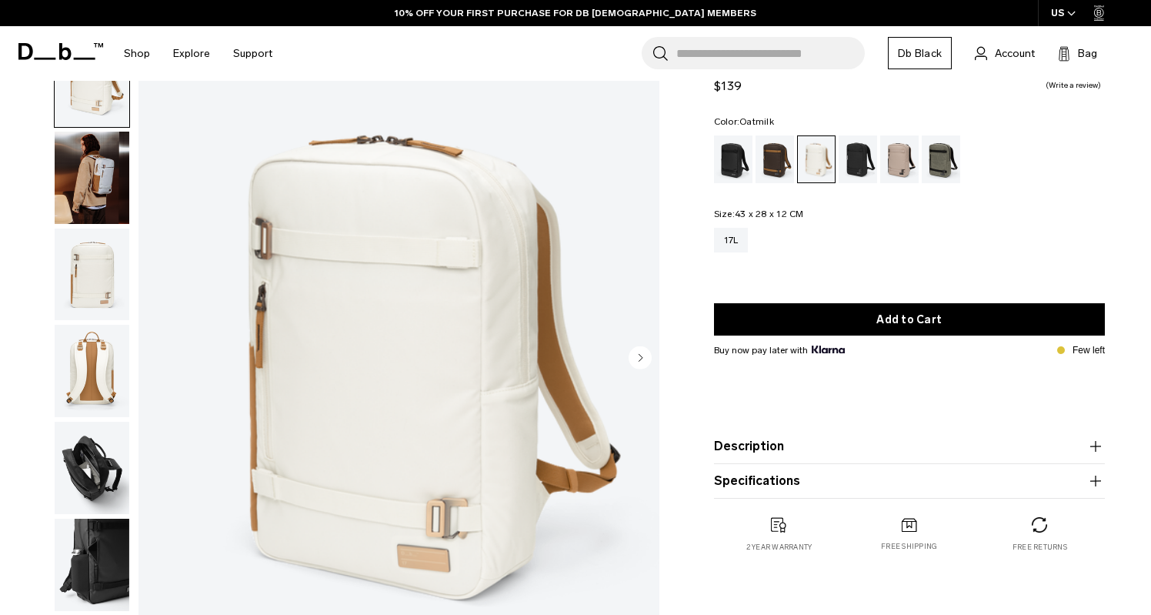
click at [645, 357] on circle "Next slide" at bounding box center [640, 357] width 23 height 23
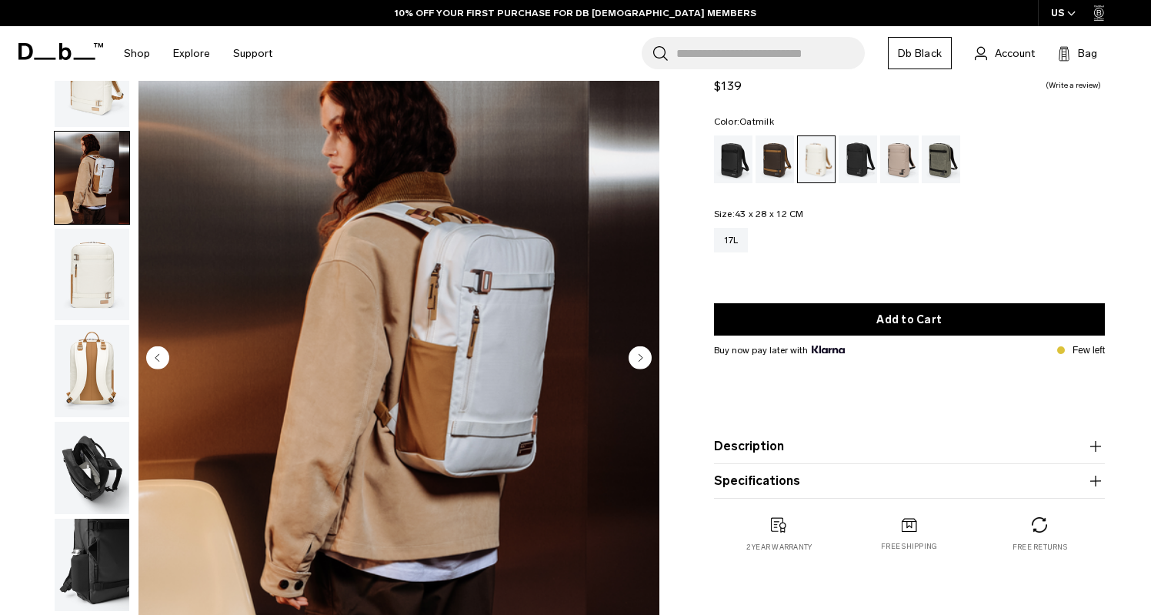
click at [645, 357] on circle "Next slide" at bounding box center [640, 357] width 23 height 23
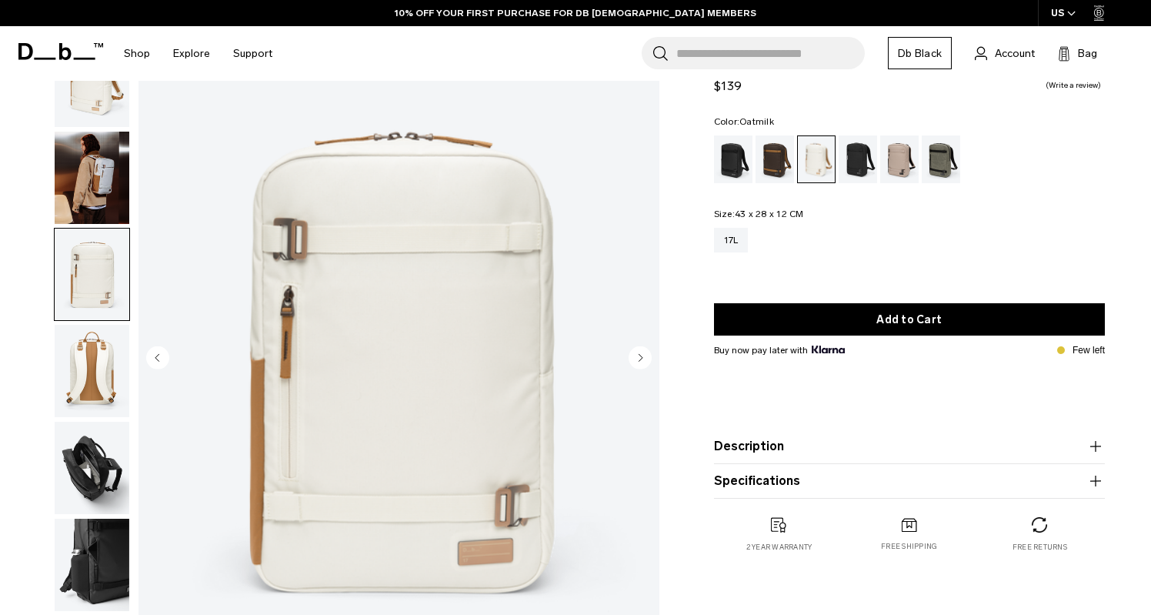
click at [645, 357] on circle "Next slide" at bounding box center [640, 357] width 23 height 23
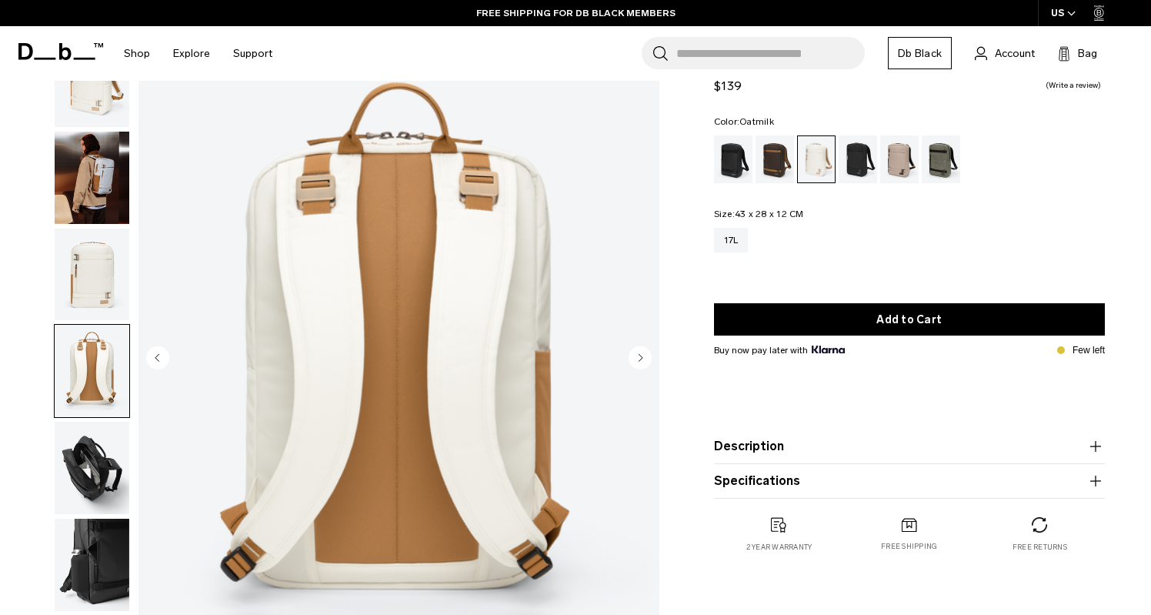
click at [645, 357] on circle "Next slide" at bounding box center [640, 357] width 23 height 23
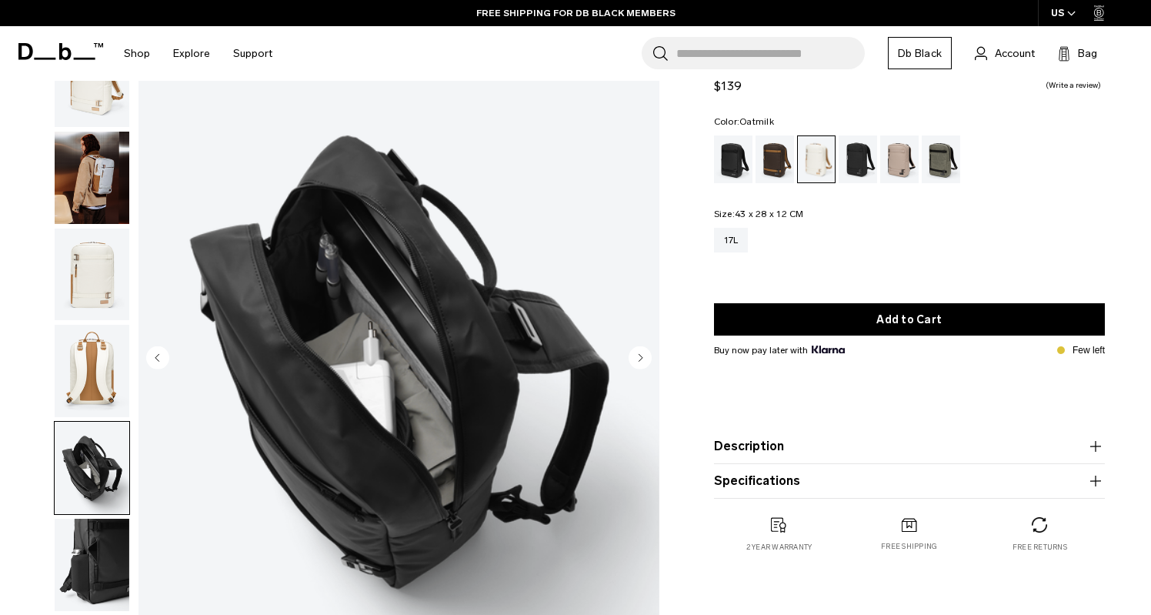
click at [645, 357] on circle "Next slide" at bounding box center [640, 357] width 23 height 23
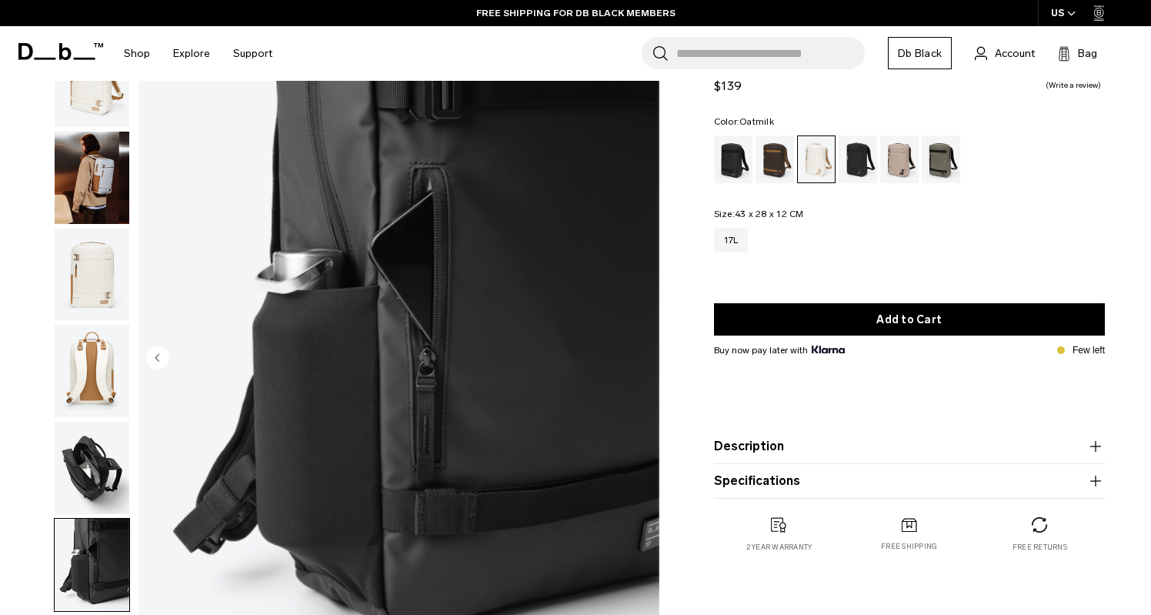
click at [645, 357] on img "6 / 6" at bounding box center [399, 359] width 521 height 650
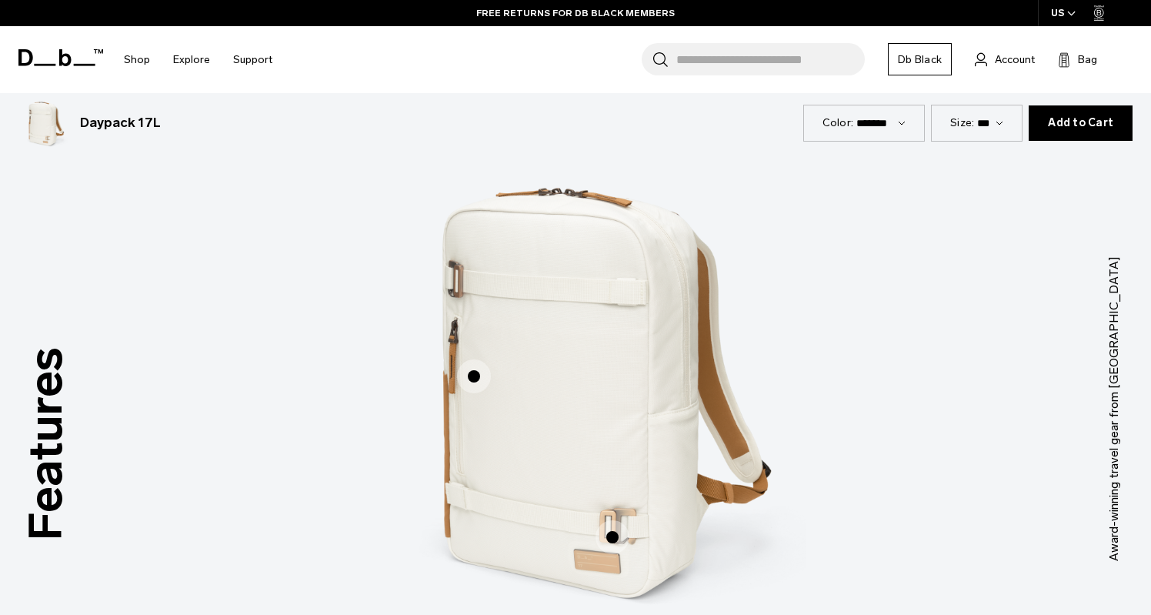
scroll to position [1842, 0]
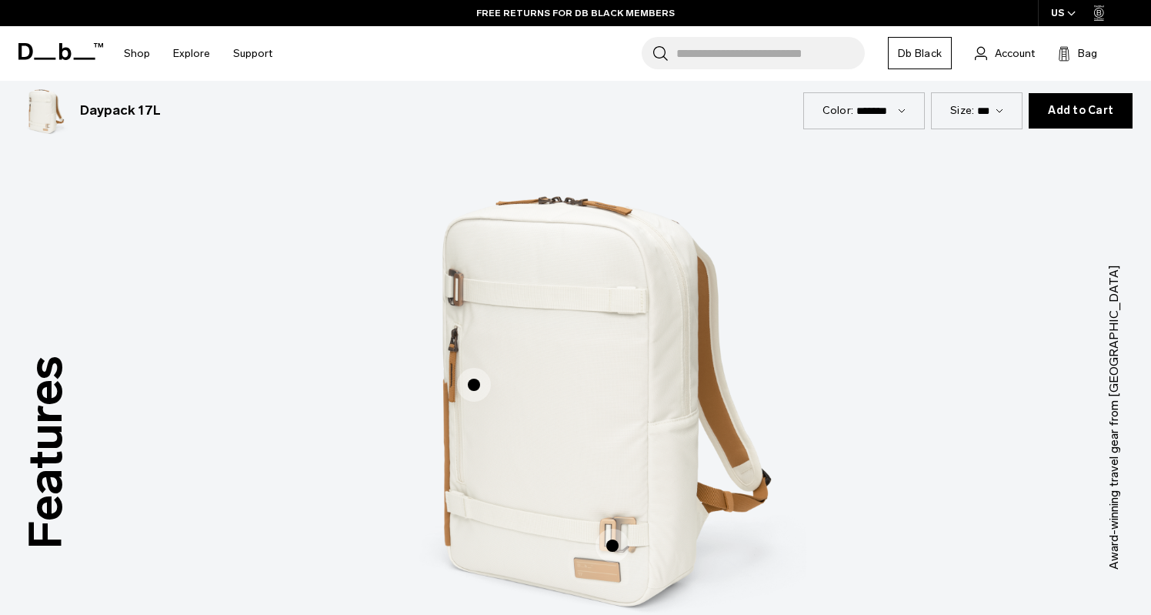
click at [496, 354] on img "1 / 3" at bounding box center [576, 394] width 462 height 575
click at [478, 377] on span "1 / 3" at bounding box center [474, 385] width 34 height 34
click at [472, 386] on span "1 / 3" at bounding box center [474, 385] width 34 height 34
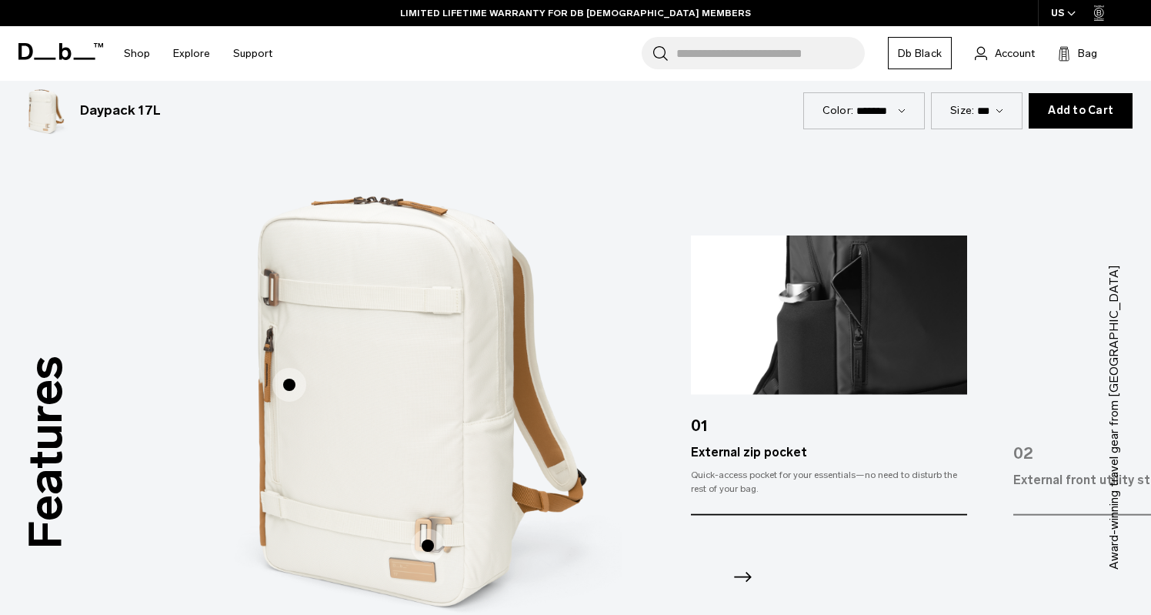
click at [745, 576] on icon "Next slide" at bounding box center [743, 578] width 18 height 10
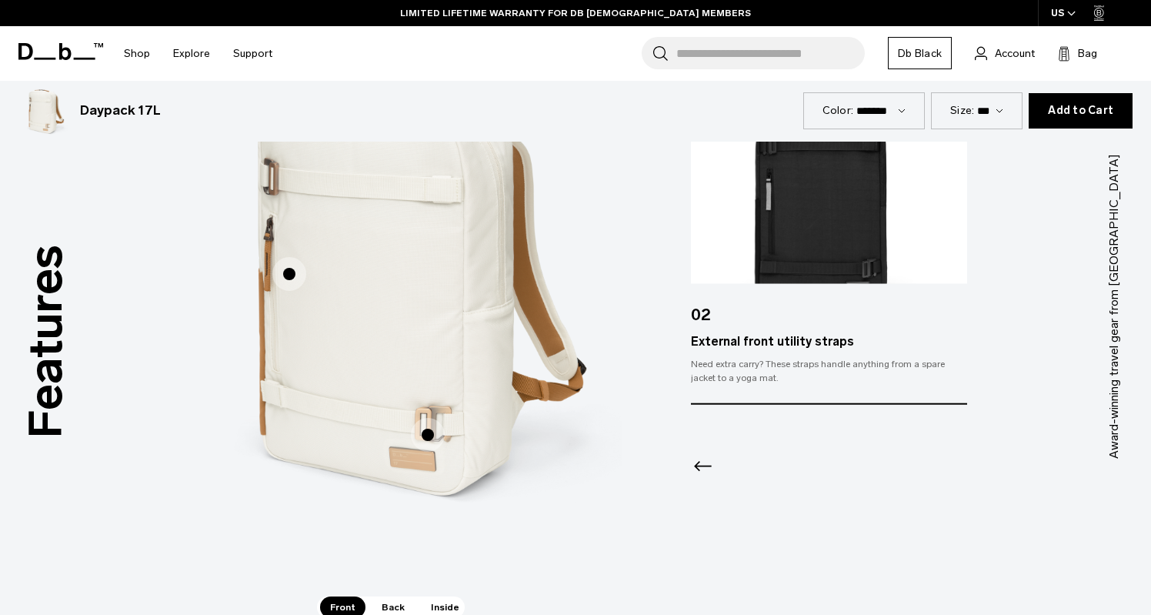
scroll to position [2028, 0]
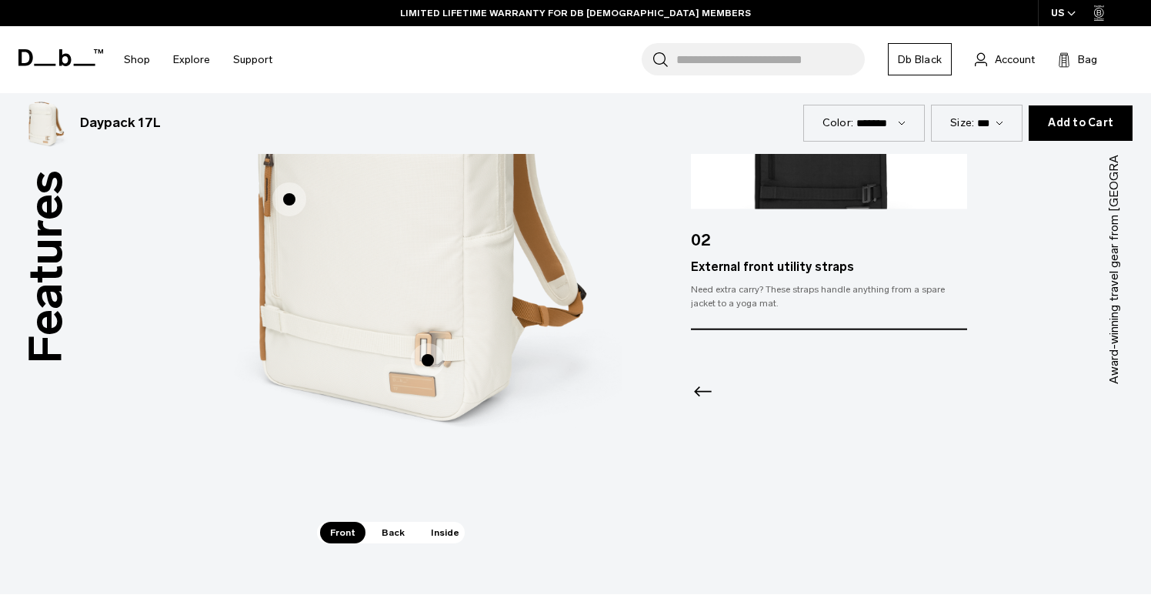
click at [393, 527] on span "Back" at bounding box center [393, 533] width 43 height 22
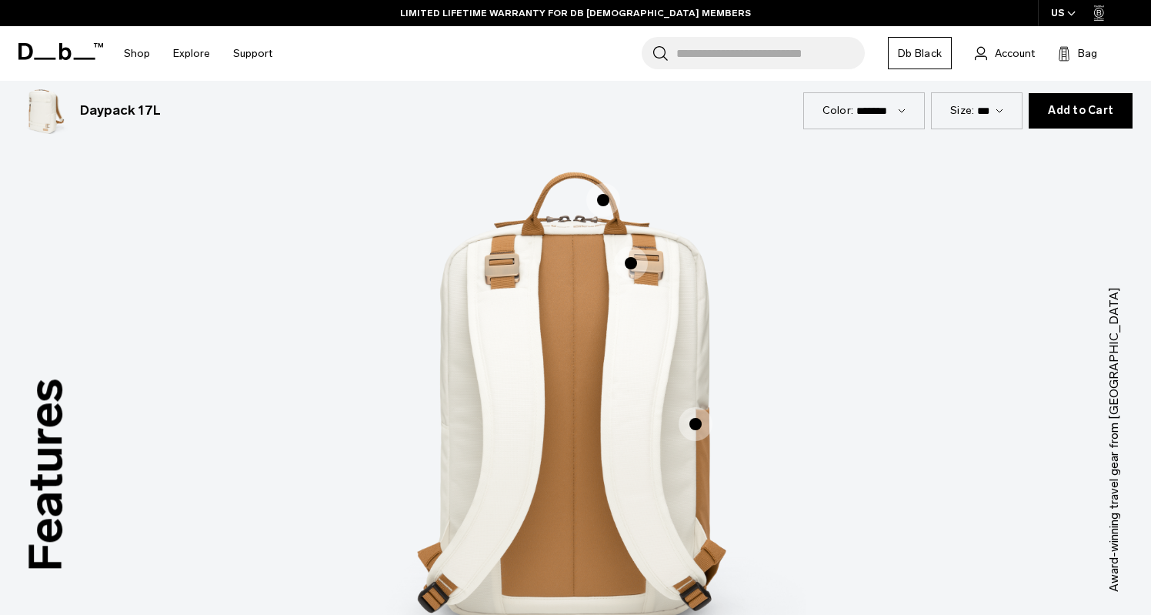
scroll to position [1806, 0]
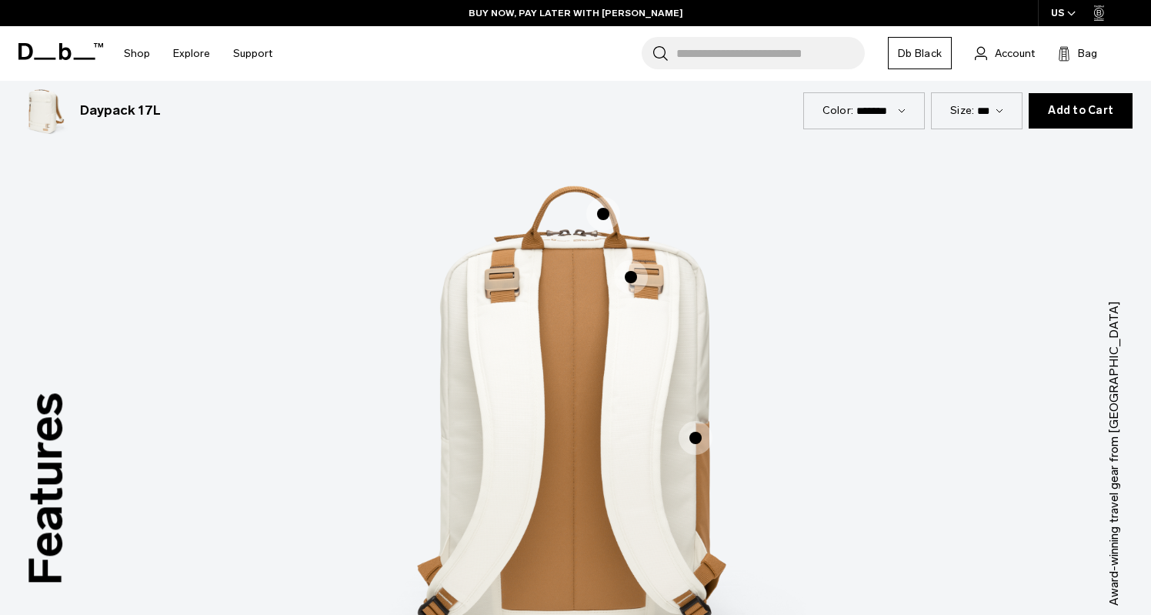
click at [695, 429] on span "2 / 3" at bounding box center [696, 438] width 34 height 34
click at [697, 440] on span "2 / 3" at bounding box center [696, 438] width 34 height 34
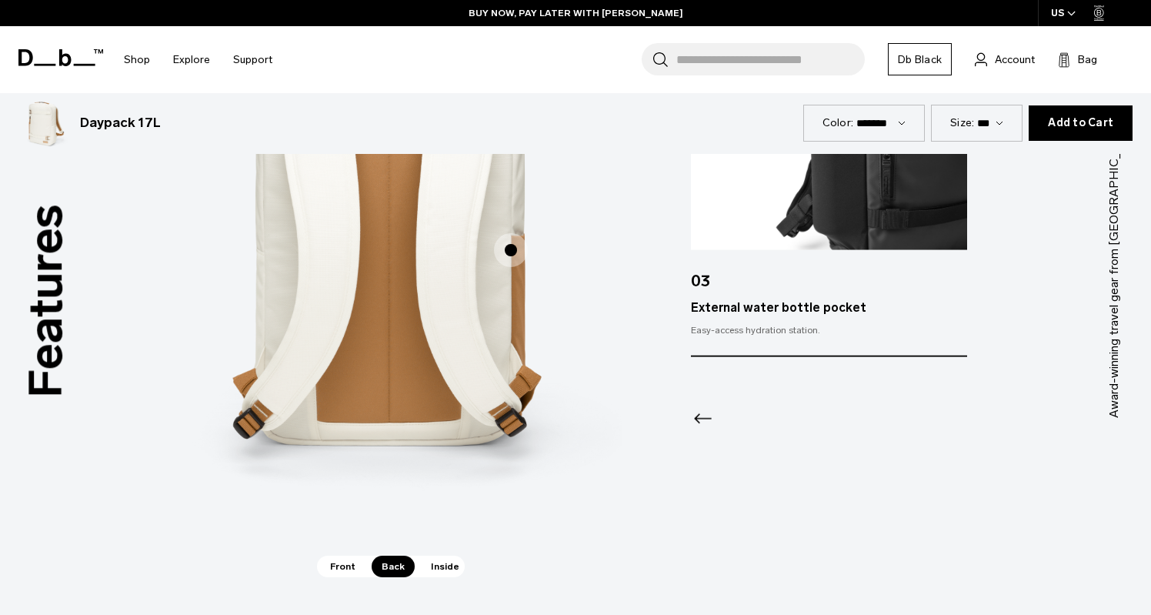
scroll to position [1997, 0]
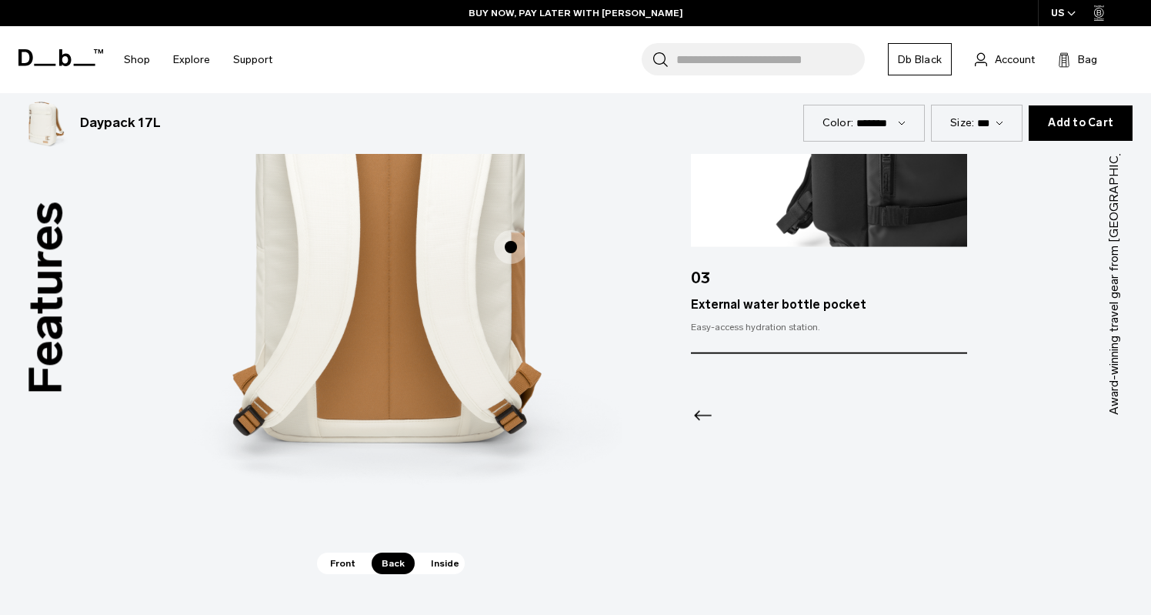
click at [431, 567] on span "Inside" at bounding box center [445, 564] width 48 height 22
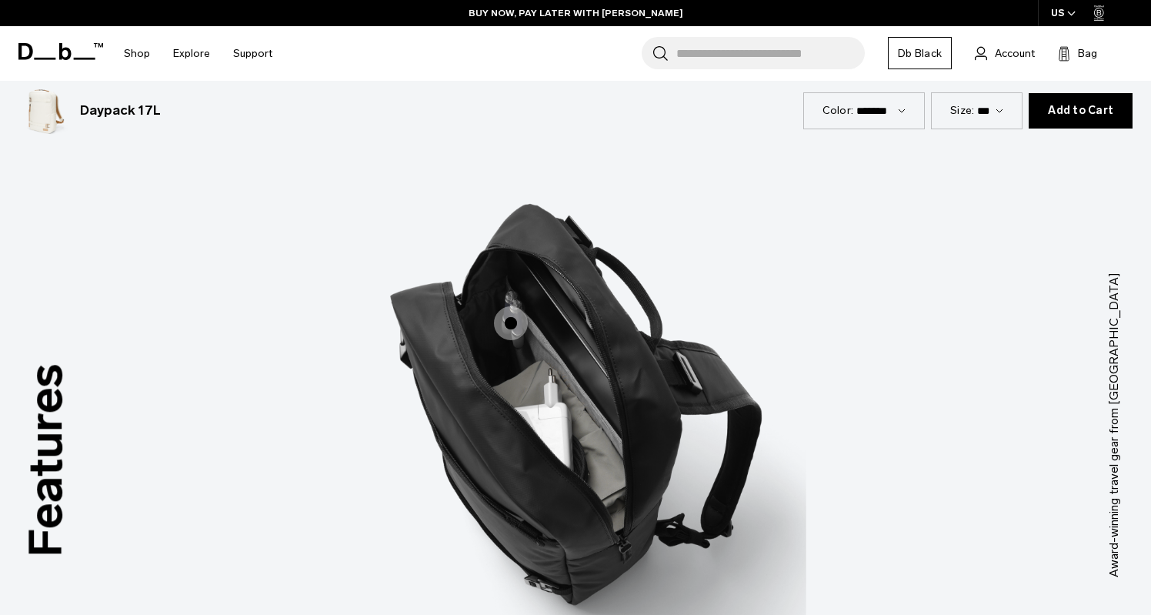
scroll to position [1826, 0]
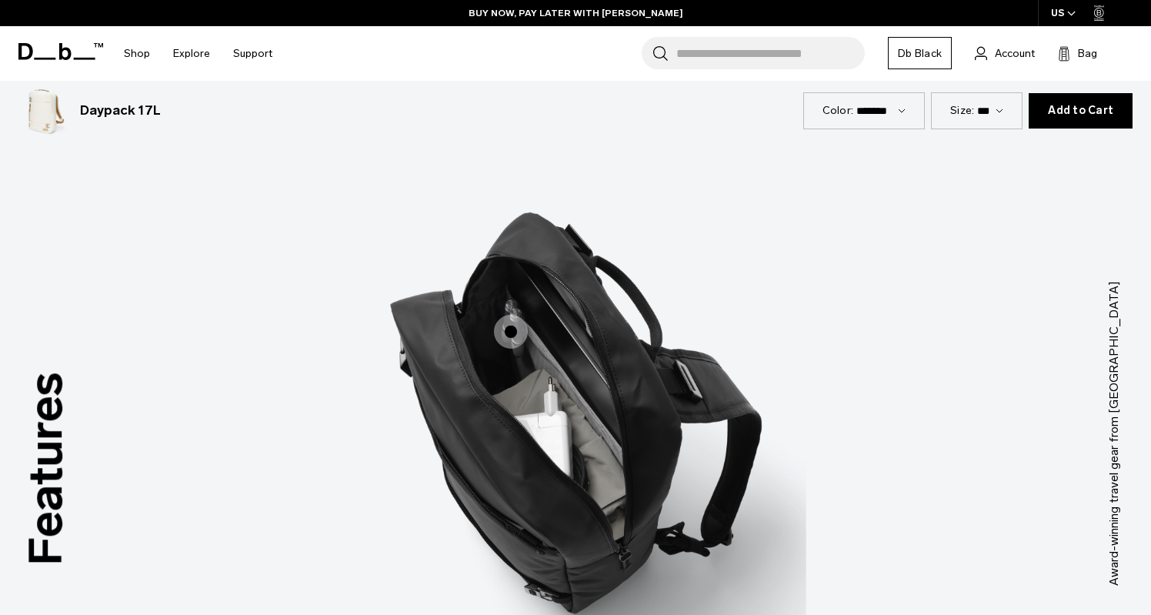
click at [519, 336] on span "3 / 3" at bounding box center [511, 332] width 34 height 34
click at [505, 334] on span "3 / 3" at bounding box center [511, 332] width 34 height 34
click at [508, 332] on span "3 / 3" at bounding box center [511, 332] width 34 height 34
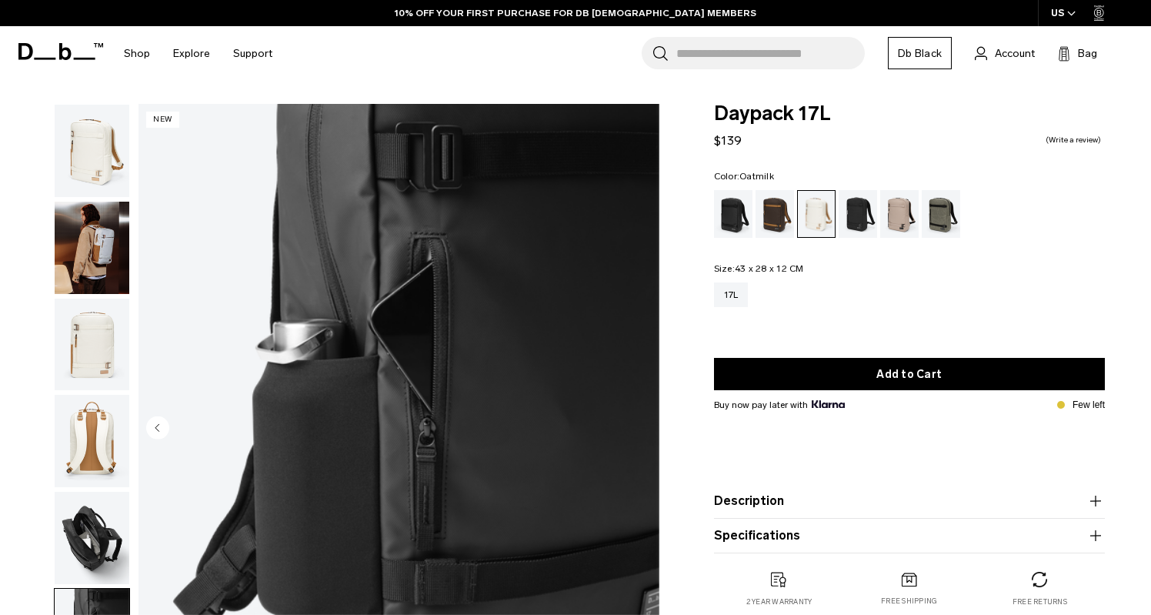
scroll to position [0, 0]
click at [82, 155] on img "button" at bounding box center [92, 151] width 75 height 92
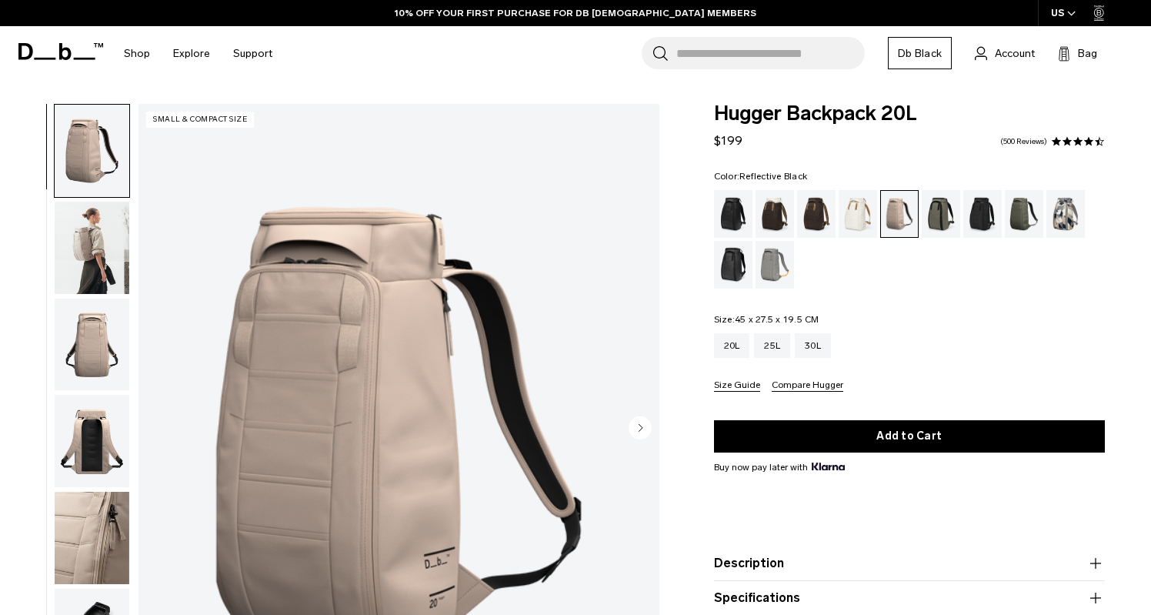
click at [729, 262] on div "Reflective Black" at bounding box center [733, 265] width 39 height 48
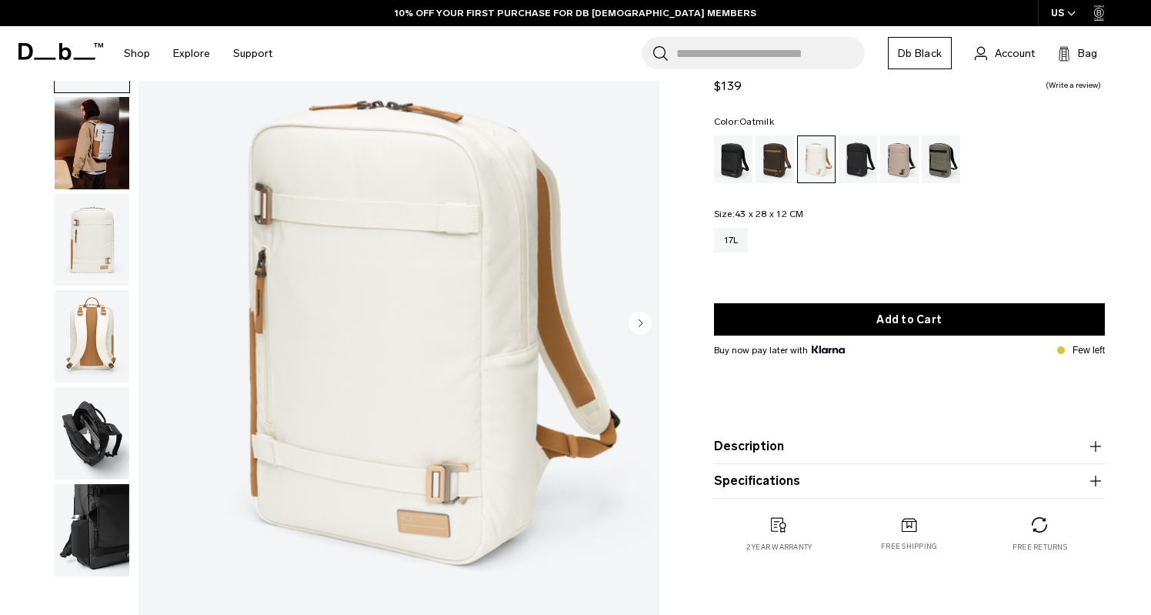
scroll to position [105, 0]
click at [112, 140] on img "button" at bounding box center [92, 143] width 75 height 92
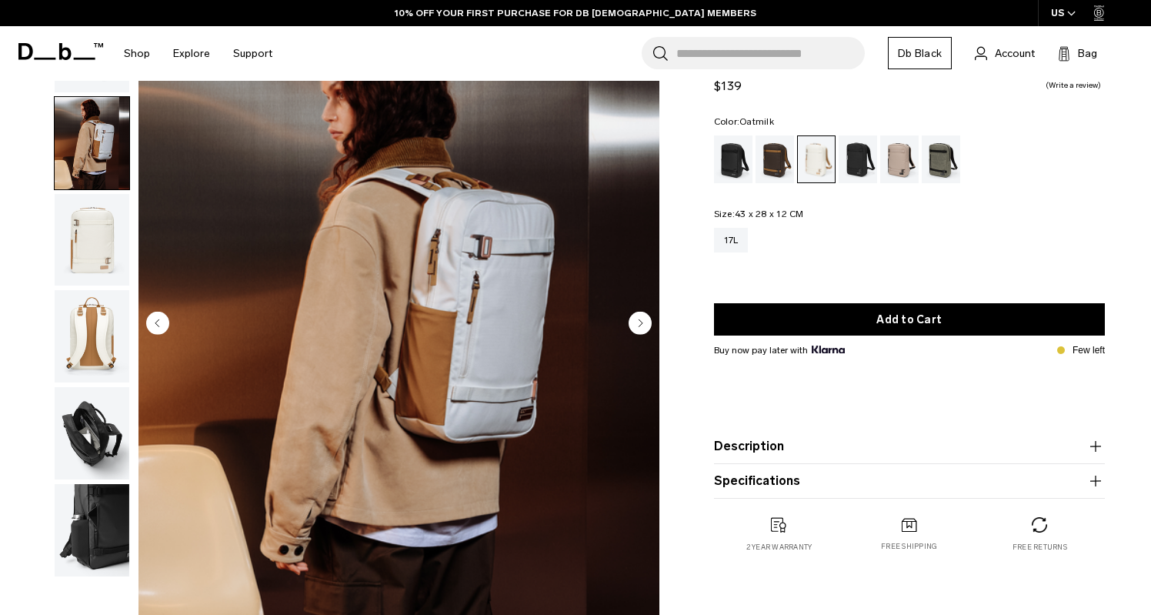
click at [90, 229] on img "button" at bounding box center [92, 240] width 75 height 92
